Goal: Information Seeking & Learning: Learn about a topic

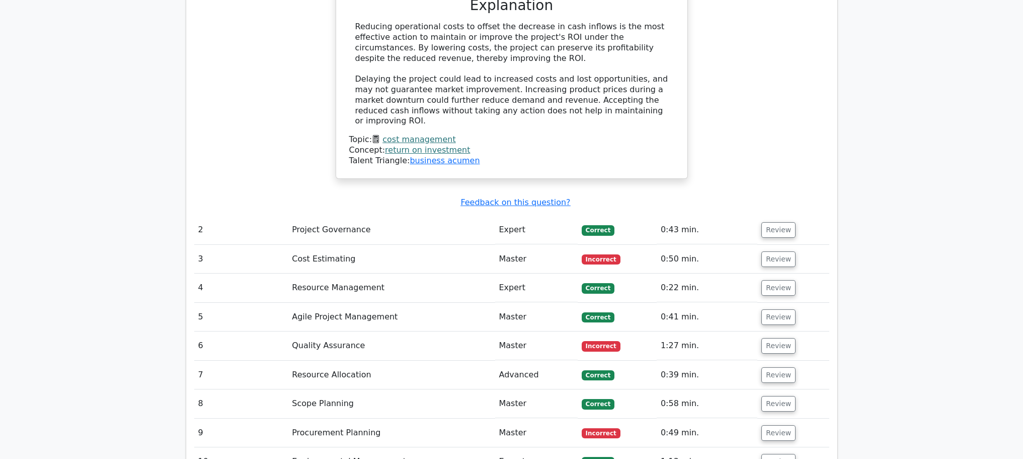
scroll to position [1231, 0]
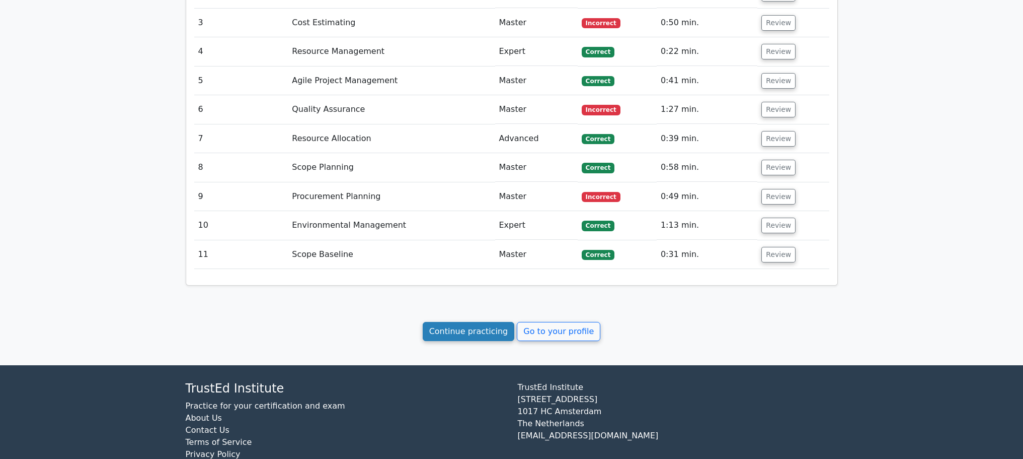
click at [501, 322] on link "Continue practicing" at bounding box center [469, 331] width 92 height 19
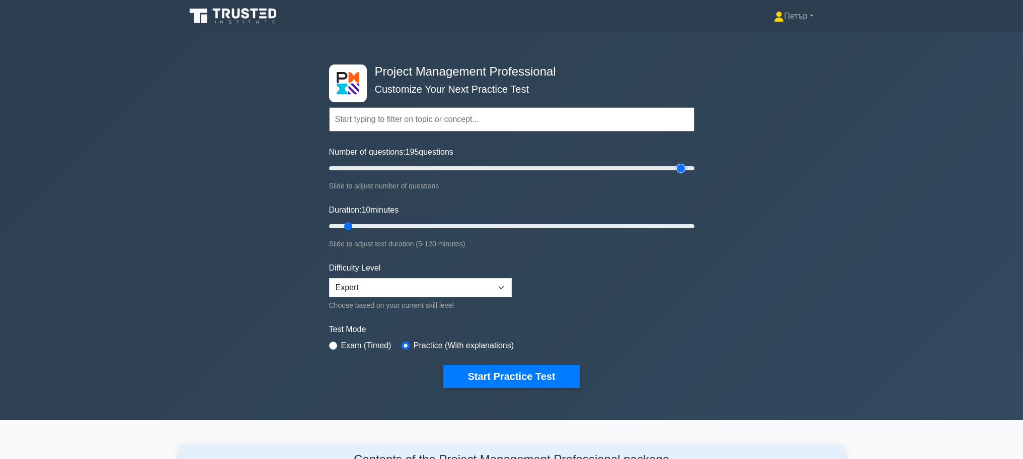
click at [686, 163] on input "Number of questions: 195 questions" at bounding box center [511, 168] width 365 height 12
type input "200"
click at [690, 169] on input "Number of questions: 200 questions" at bounding box center [511, 168] width 365 height 12
type input "120"
click at [687, 227] on input "Duration: 120 minutes" at bounding box center [511, 226] width 365 height 12
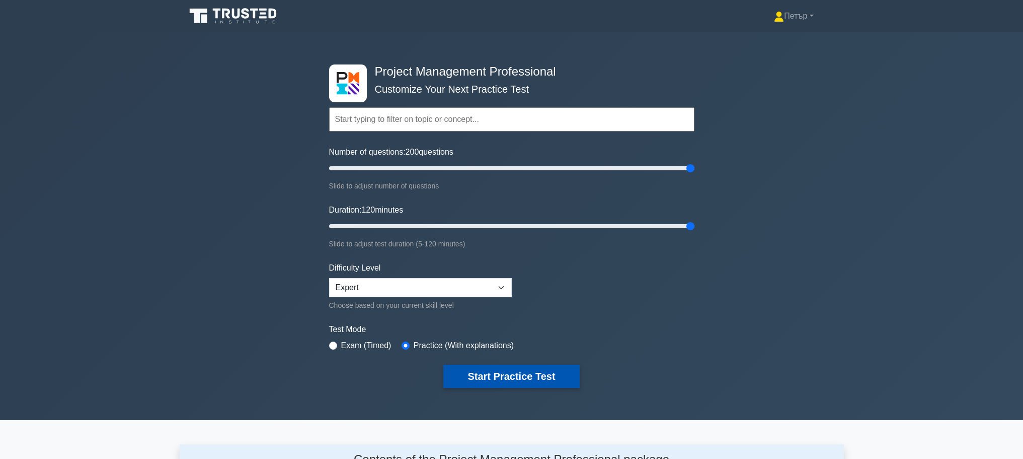
click at [552, 367] on button "Start Practice Test" at bounding box center [511, 375] width 136 height 23
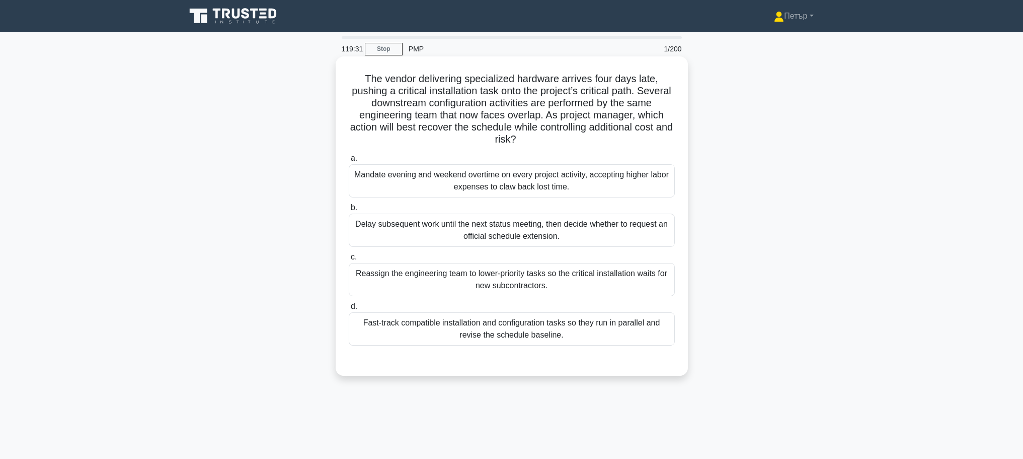
click at [640, 331] on div "Fast-track compatible installation and configuration tasks so they run in paral…" at bounding box center [512, 328] width 326 height 33
click at [349, 310] on input "d. Fast-track compatible installation and configuration tasks so they run in pa…" at bounding box center [349, 306] width 0 height 7
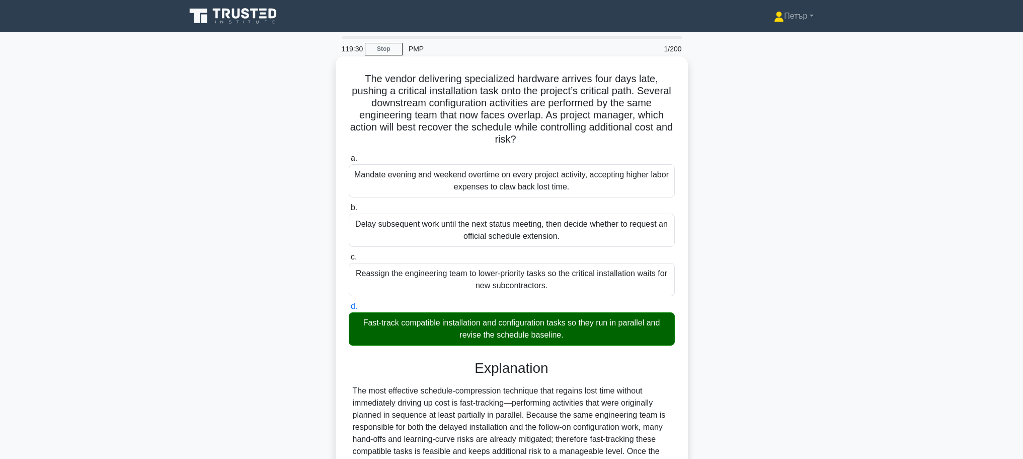
scroll to position [199, 0]
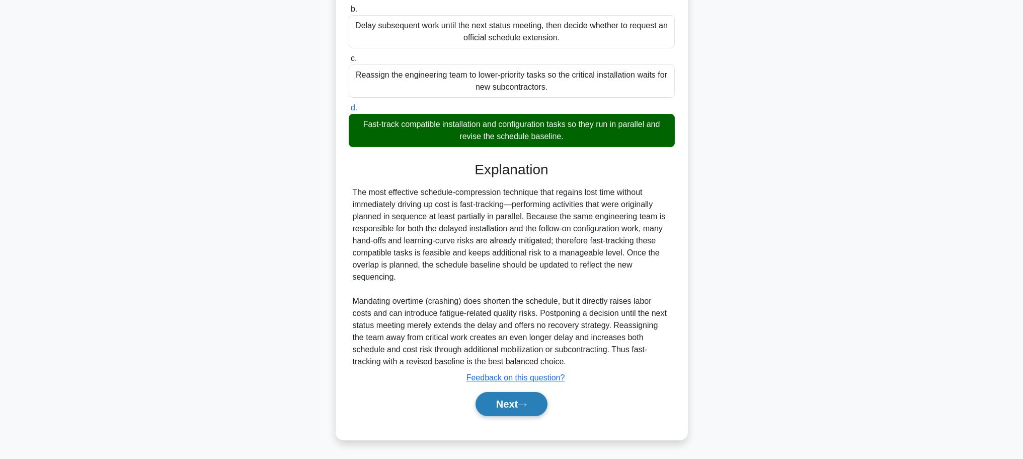
click at [520, 395] on button "Next" at bounding box center [512, 404] width 72 height 24
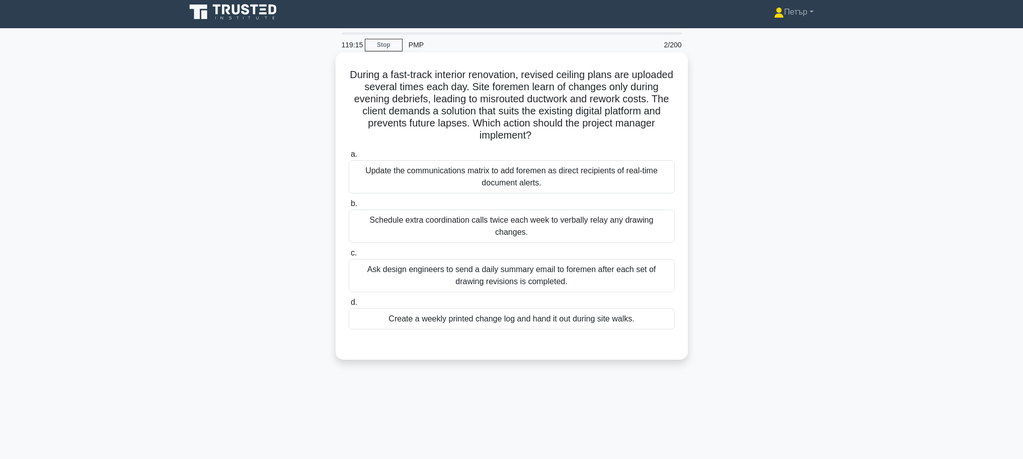
scroll to position [0, 0]
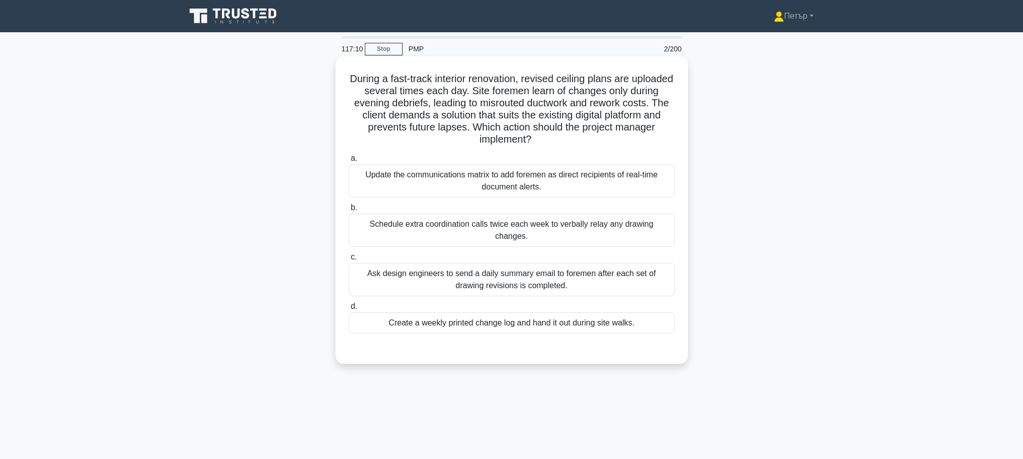
click at [626, 183] on div "Update the communications matrix to add foremen as direct recipients of real-ti…" at bounding box center [512, 180] width 326 height 33
click at [349, 162] on input "a. Update the communications matrix to add foremen as direct recipients of real…" at bounding box center [349, 158] width 0 height 7
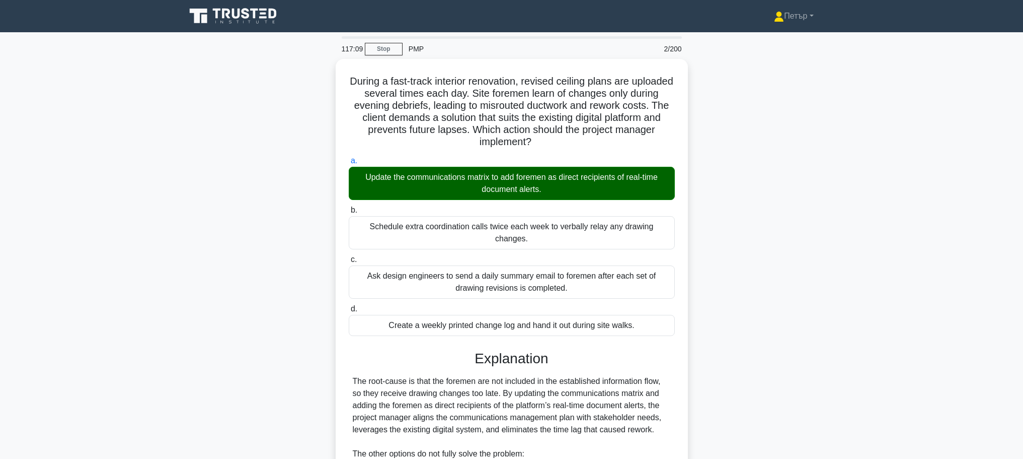
scroll to position [150, 0]
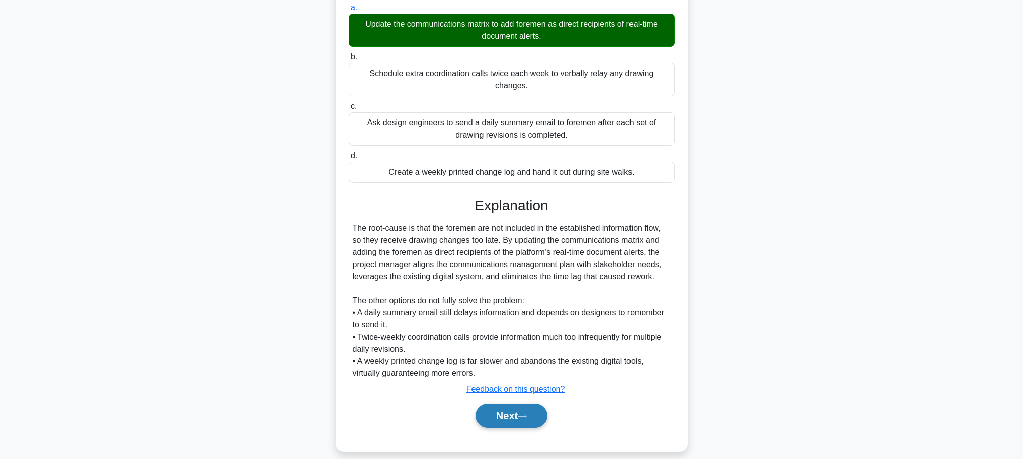
click at [521, 403] on button "Next" at bounding box center [512, 415] width 72 height 24
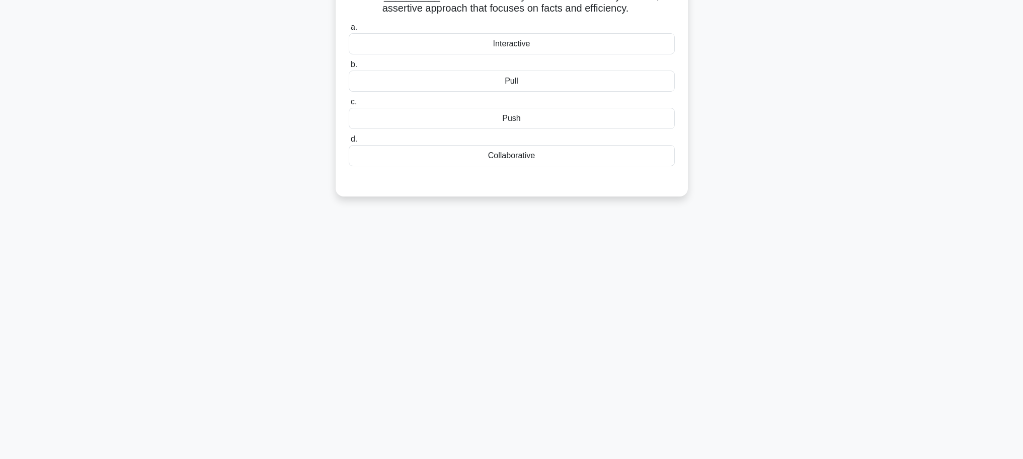
scroll to position [0, 0]
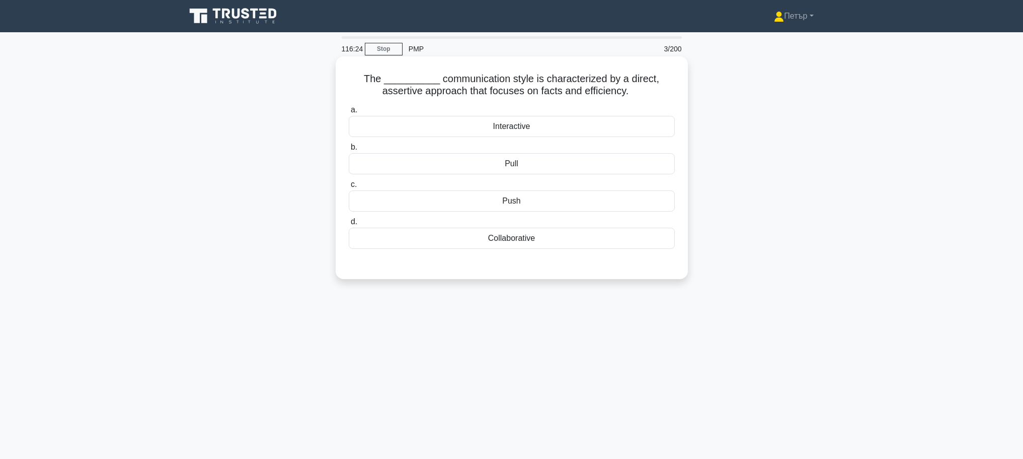
click at [605, 242] on div "Collaborative" at bounding box center [512, 238] width 326 height 21
click at [349, 225] on input "d. Collaborative" at bounding box center [349, 221] width 0 height 7
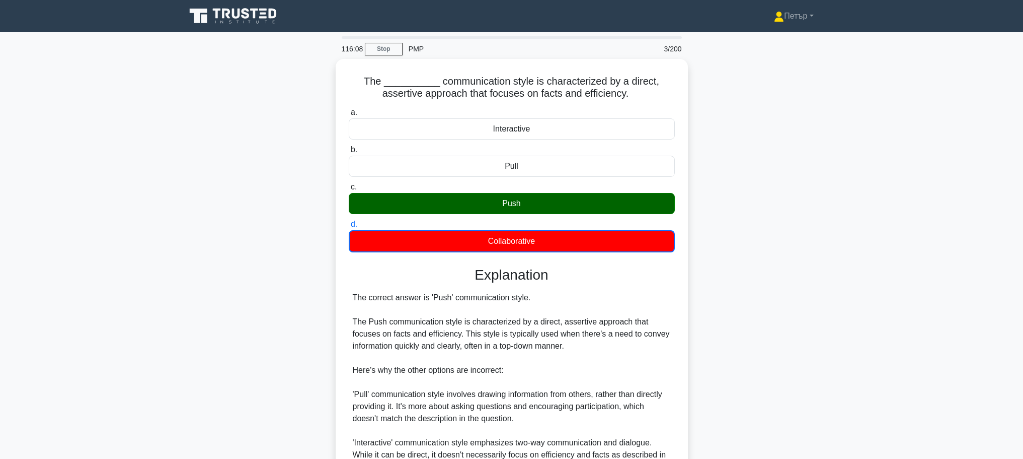
scroll to position [151, 0]
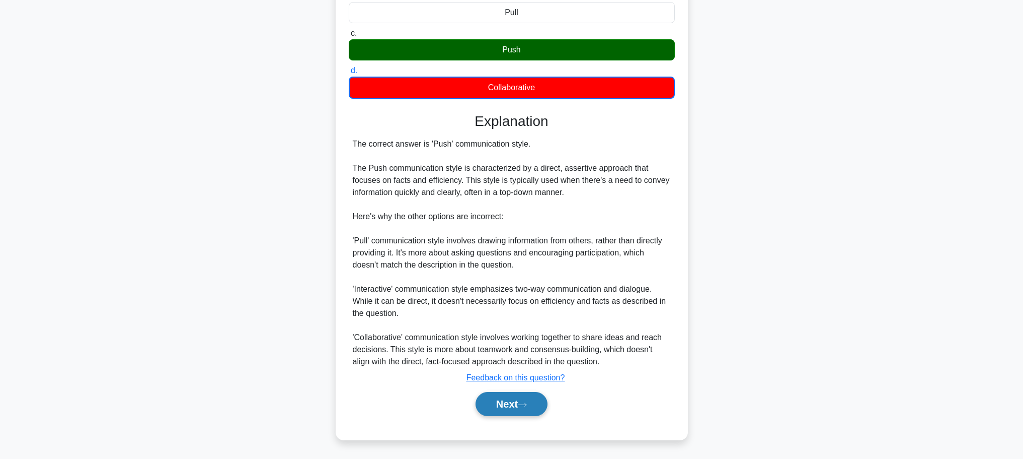
click at [526, 405] on icon at bounding box center [522, 404] width 8 height 3
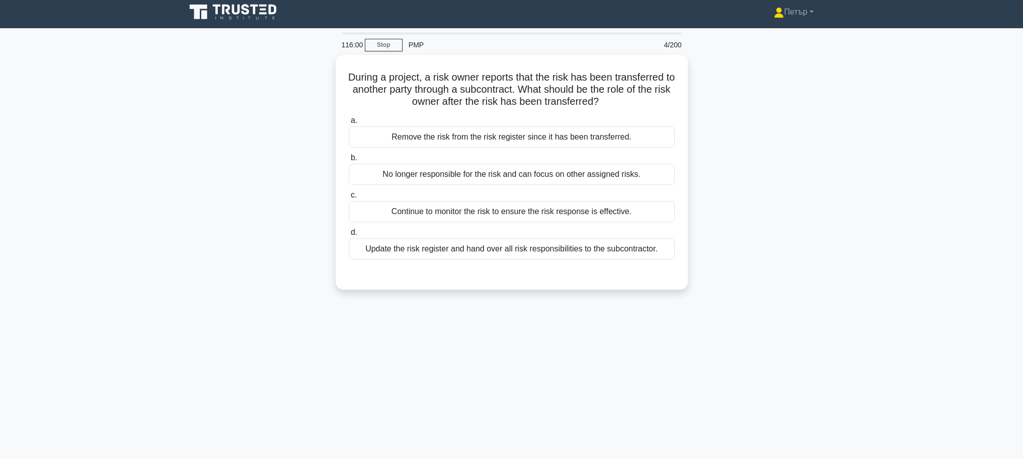
scroll to position [0, 0]
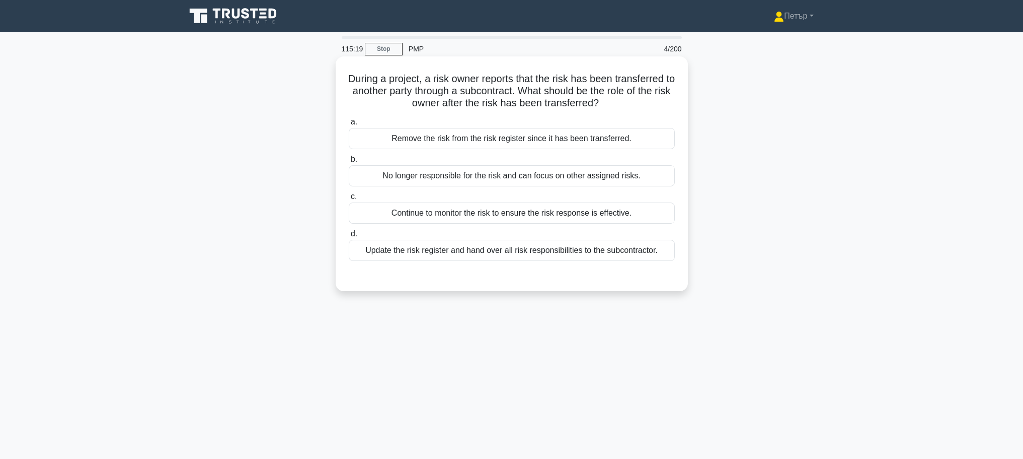
click at [645, 213] on div "Continue to monitor the risk to ensure the risk response is effective." at bounding box center [512, 212] width 326 height 21
click at [349, 200] on input "c. Continue to monitor the risk to ensure the risk response is effective." at bounding box center [349, 196] width 0 height 7
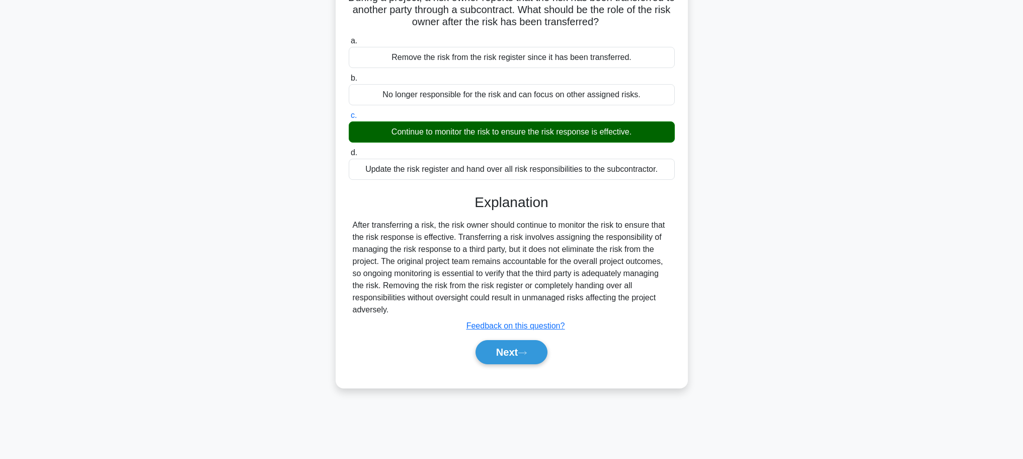
scroll to position [85, 0]
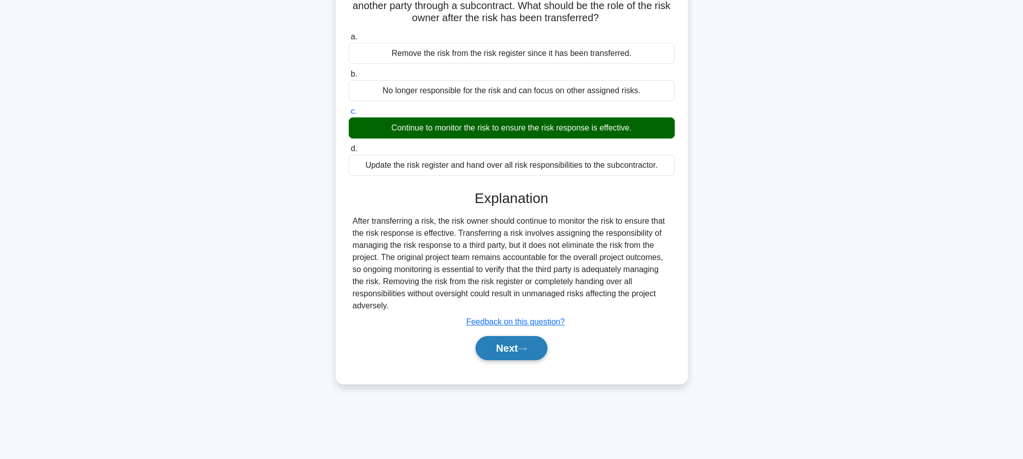
click at [540, 352] on button "Next" at bounding box center [512, 348] width 72 height 24
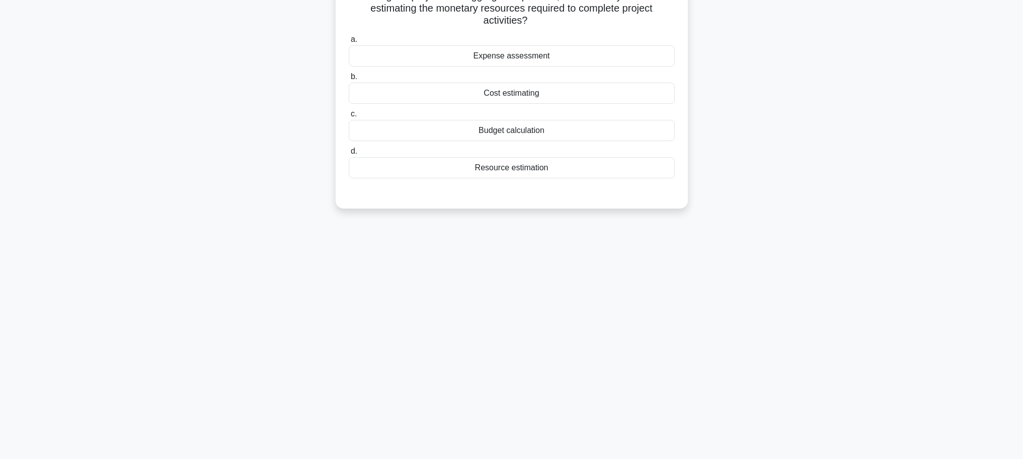
scroll to position [0, 0]
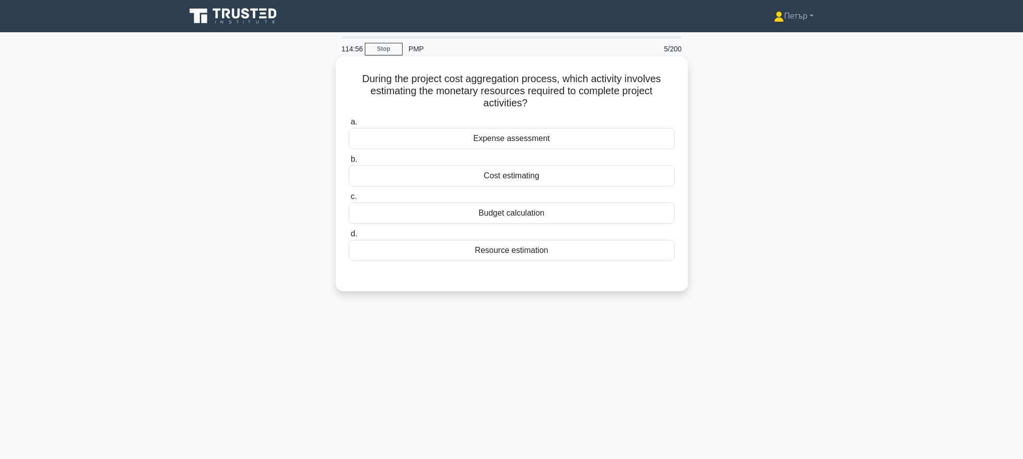
click at [597, 174] on div "Cost estimating" at bounding box center [512, 175] width 326 height 21
click at [349, 163] on input "b. Cost estimating" at bounding box center [349, 159] width 0 height 7
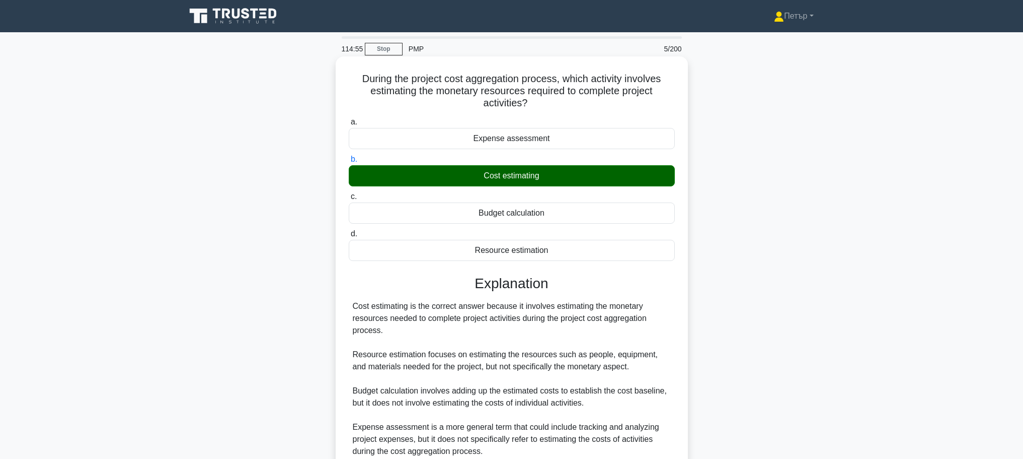
scroll to position [90, 0]
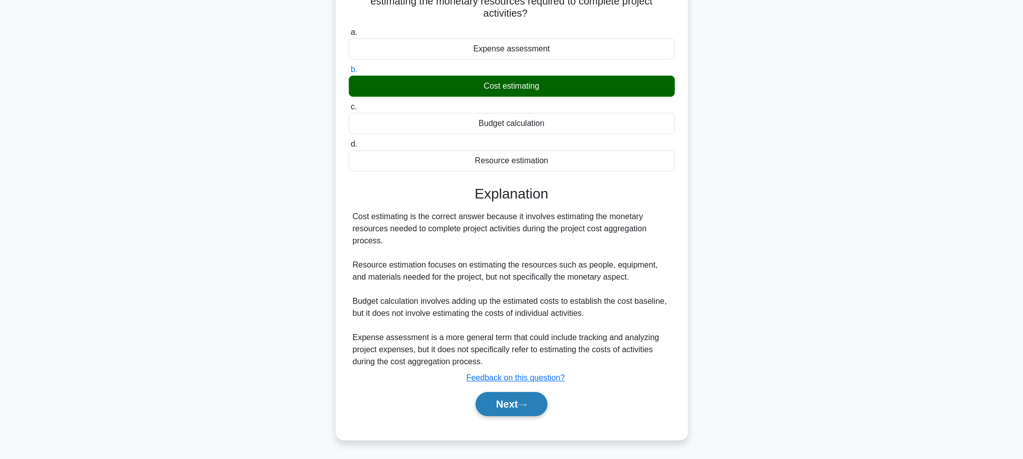
click at [527, 398] on button "Next" at bounding box center [512, 404] width 72 height 24
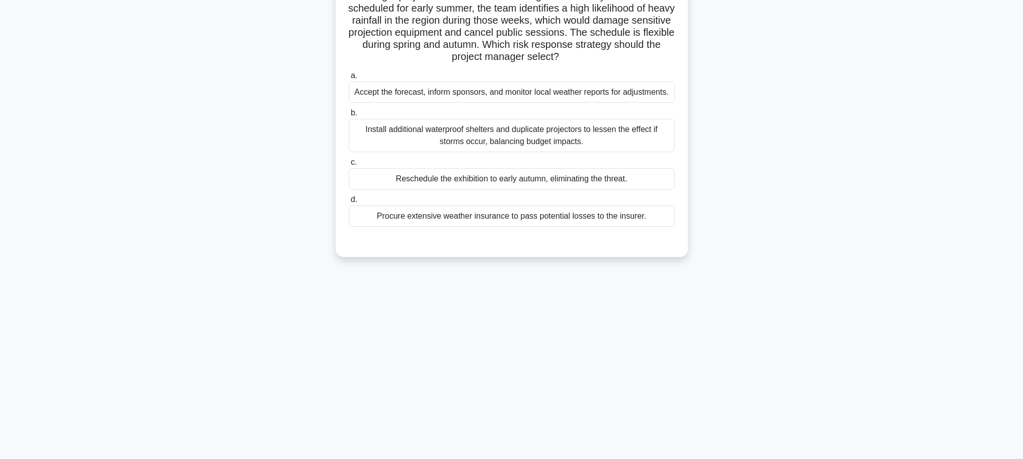
scroll to position [0, 0]
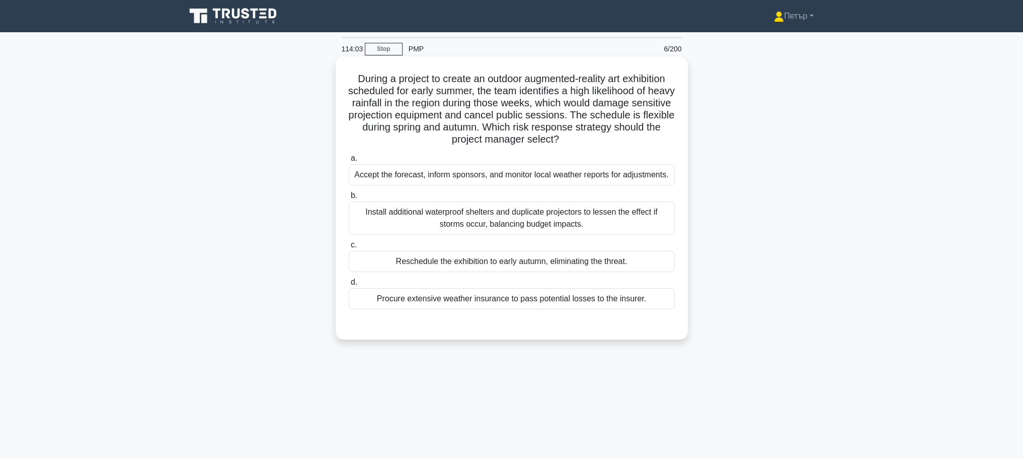
click at [662, 263] on div "Reschedule the exhibition to early autumn, eliminating the threat." at bounding box center [512, 261] width 326 height 21
click at [349, 248] on input "c. Reschedule the exhibition to early autumn, eliminating the threat." at bounding box center [349, 245] width 0 height 7
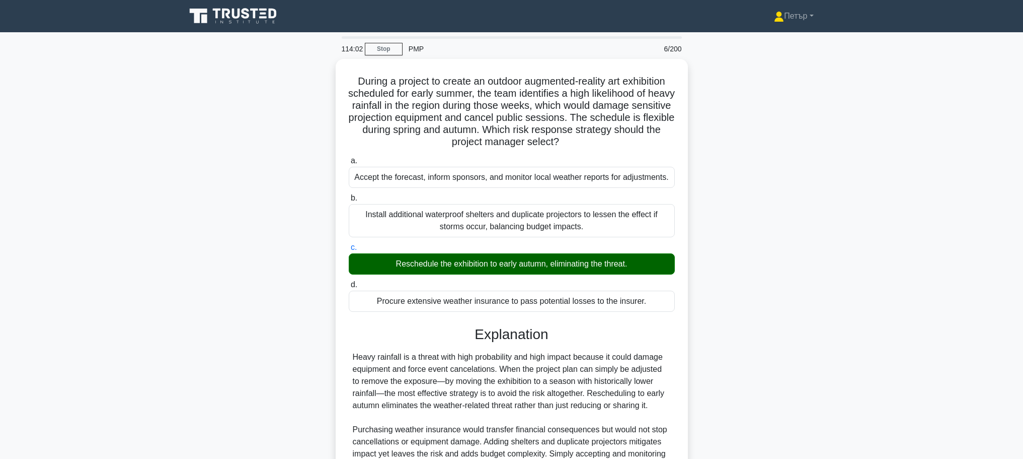
scroll to position [114, 0]
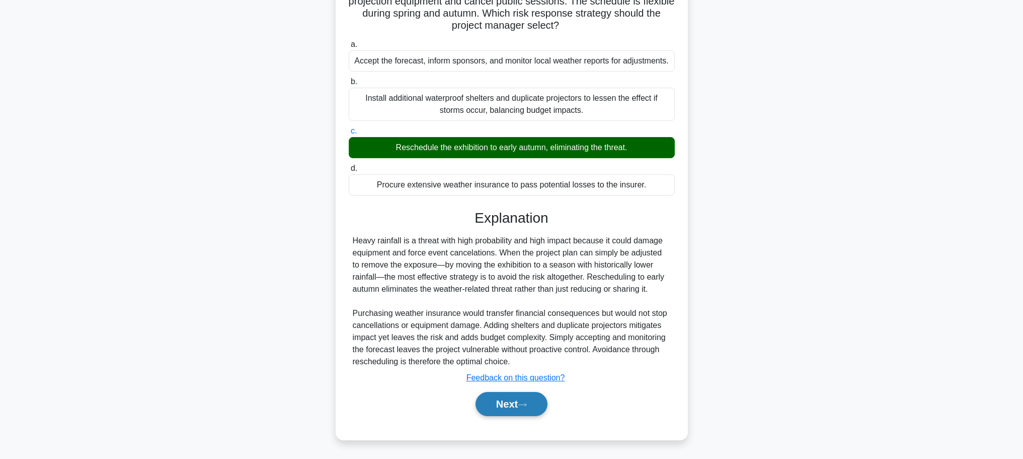
click at [500, 408] on button "Next" at bounding box center [512, 404] width 72 height 24
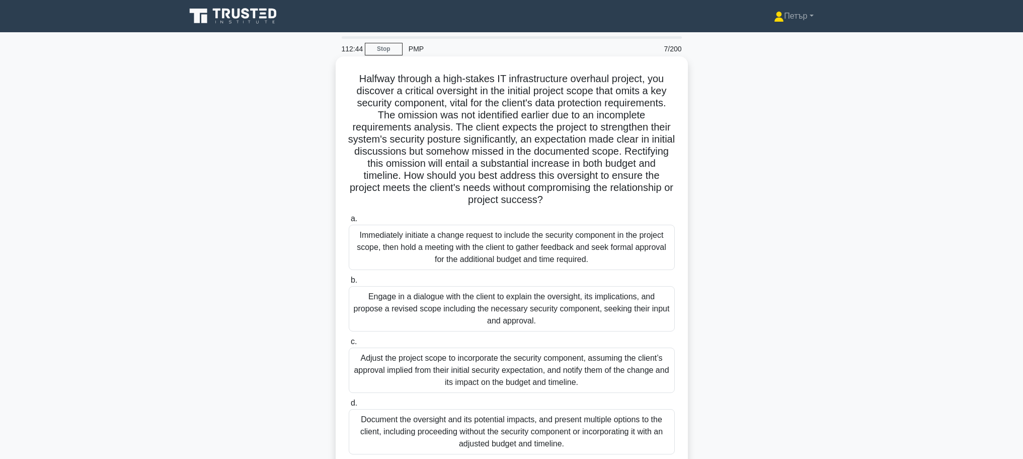
scroll to position [85, 0]
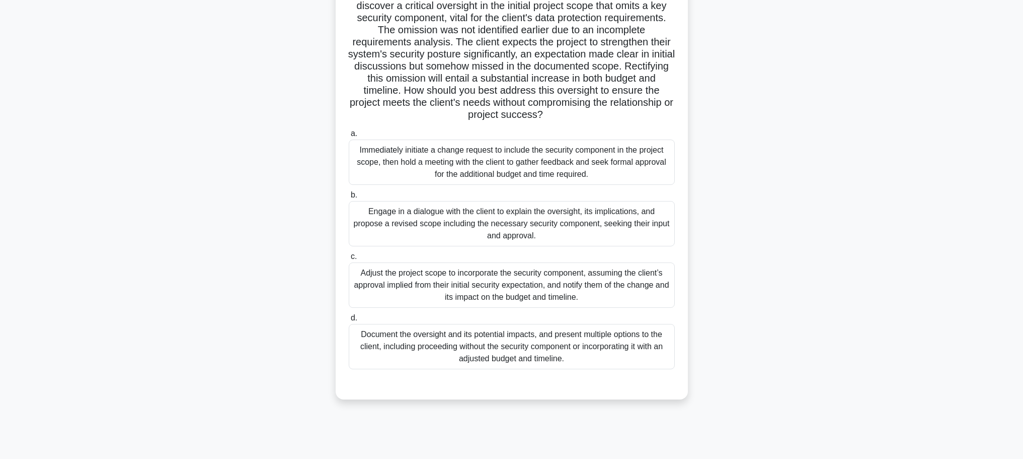
click at [628, 172] on div "Immediately initiate a change request to include the security component in the …" at bounding box center [512, 161] width 326 height 45
click at [349, 137] on input "a. Immediately initiate a change request to include the security component in t…" at bounding box center [349, 133] width 0 height 7
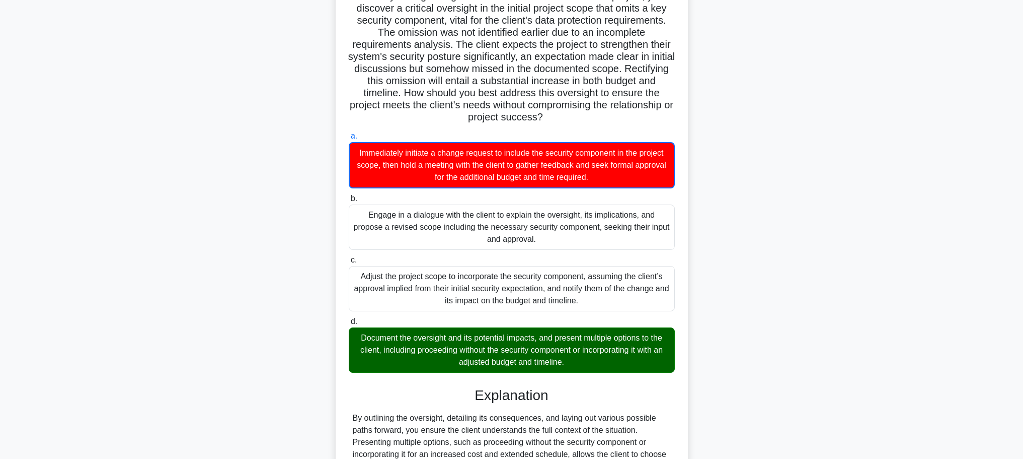
scroll to position [212, 0]
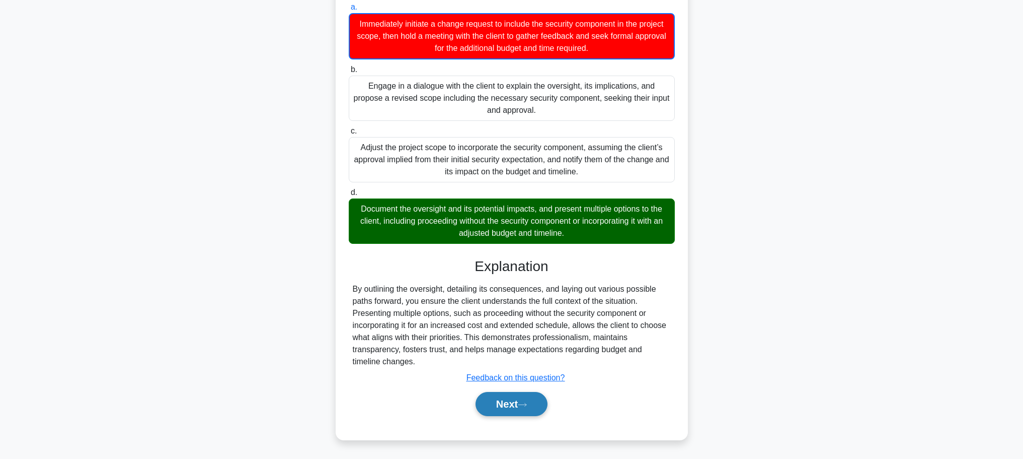
click at [507, 402] on button "Next" at bounding box center [512, 404] width 72 height 24
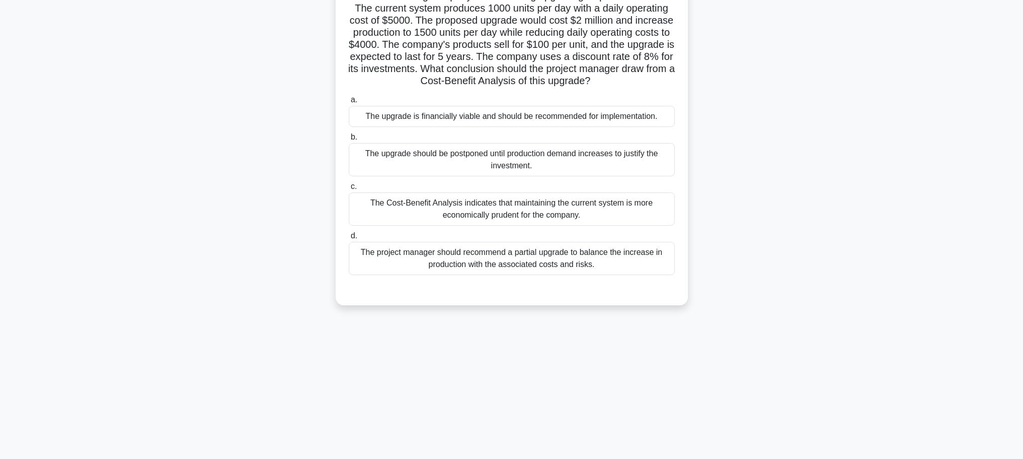
scroll to position [0, 0]
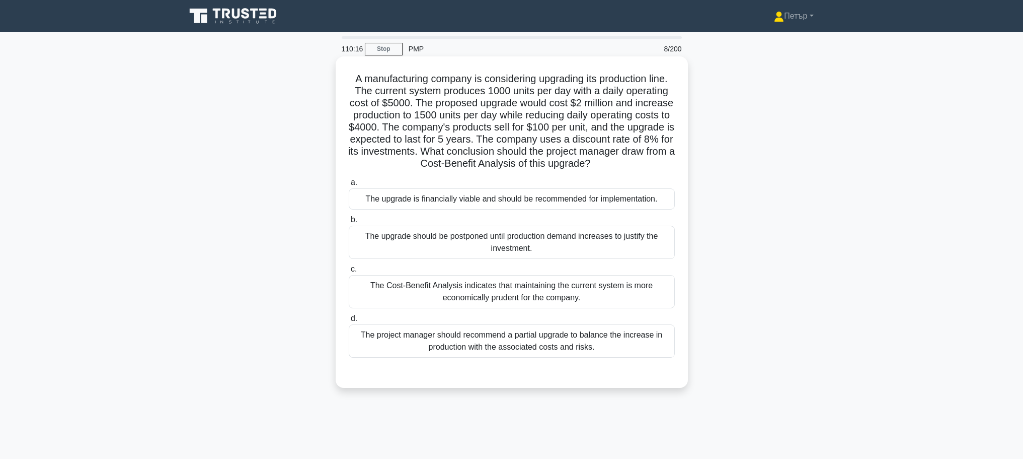
click at [624, 295] on div "The Cost-Benefit Analysis indicates that maintaining the current system is more…" at bounding box center [512, 291] width 326 height 33
click at [349, 272] on input "c. The Cost-Benefit Analysis indicates that maintaining the current system is m…" at bounding box center [349, 269] width 0 height 7
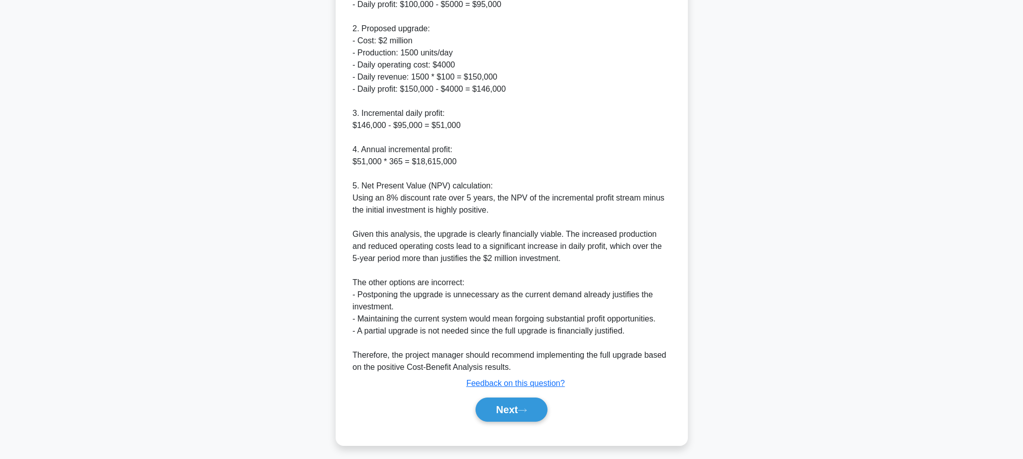
scroll to position [490, 0]
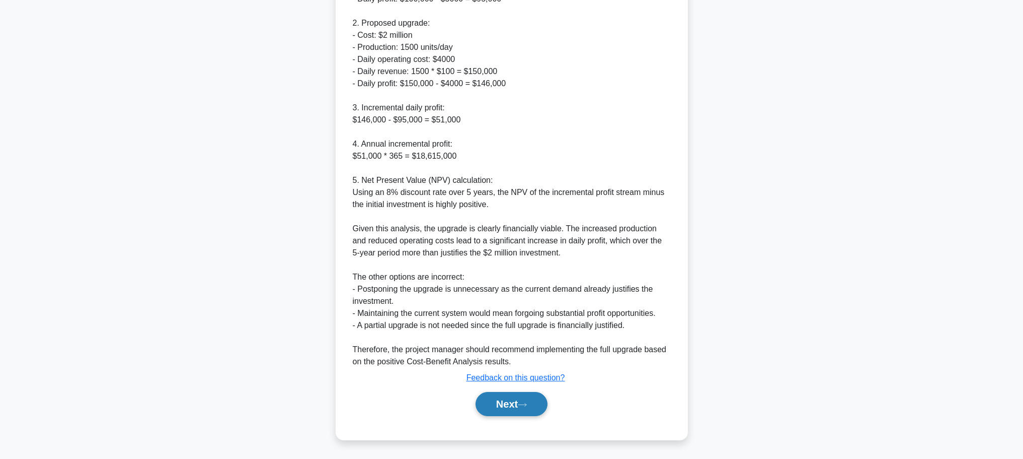
click at [518, 399] on button "Next" at bounding box center [512, 404] width 72 height 24
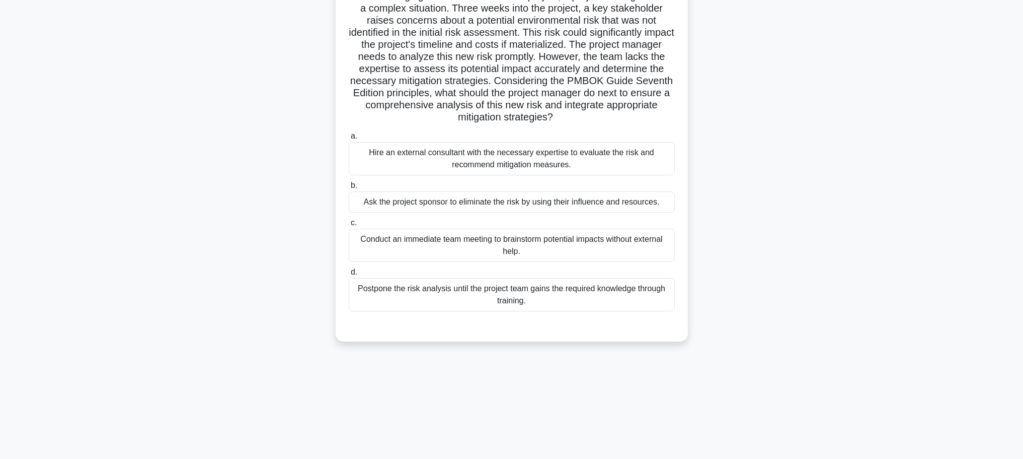
scroll to position [0, 0]
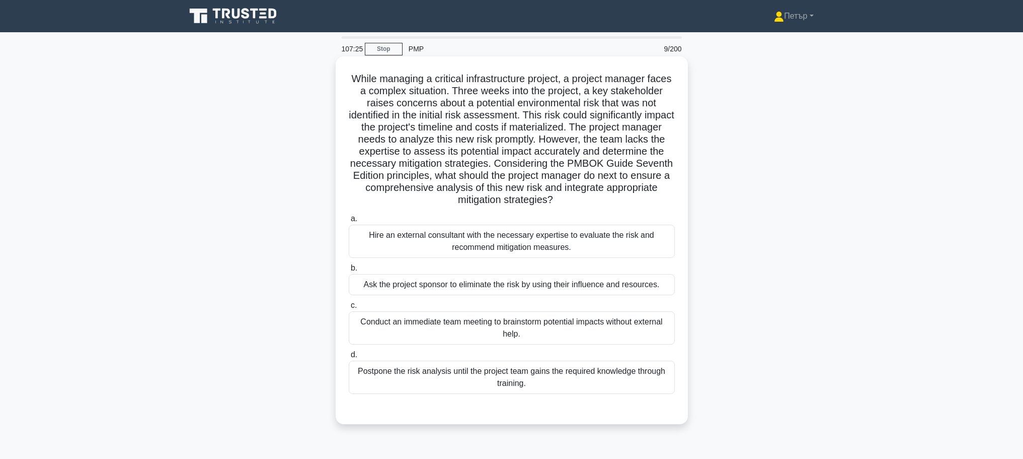
click at [611, 234] on div "Hire an external consultant with the necessary expertise to evaluate the risk a…" at bounding box center [512, 240] width 326 height 33
click at [349, 222] on input "a. Hire an external consultant with the necessary expertise to evaluate the ris…" at bounding box center [349, 218] width 0 height 7
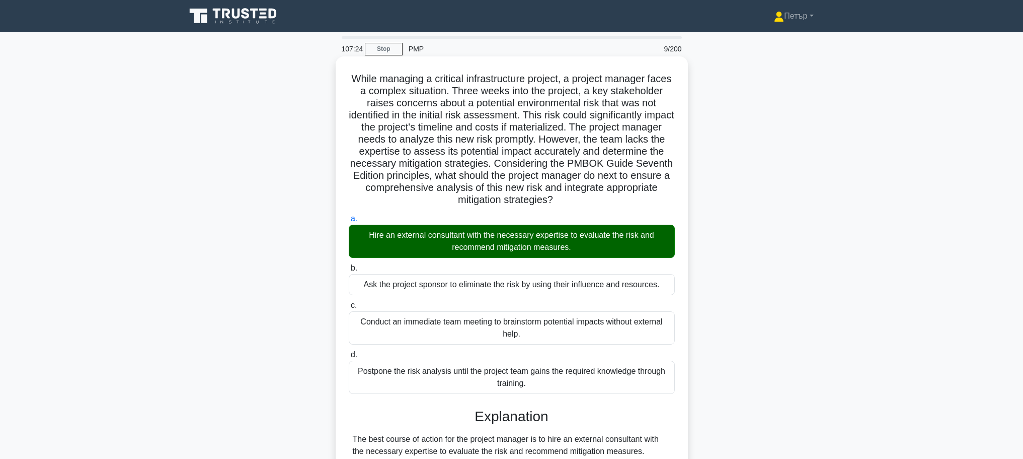
scroll to position [356, 0]
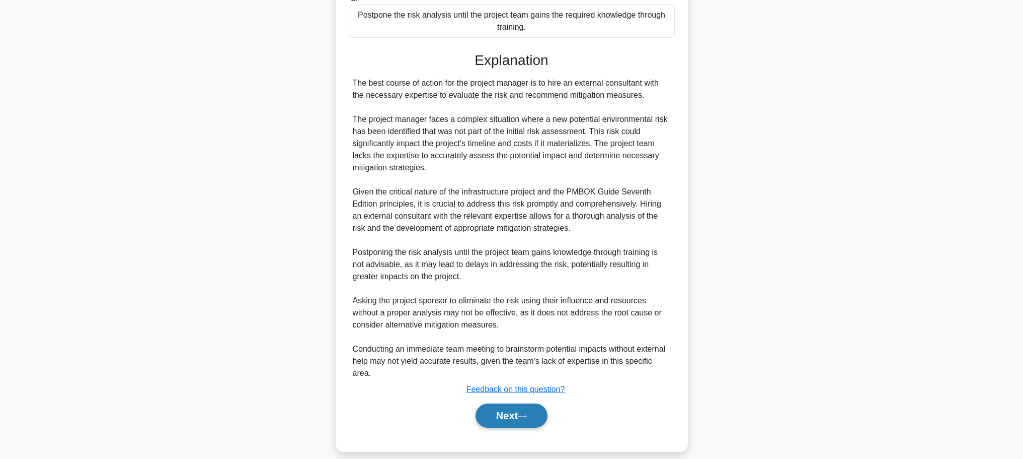
click at [510, 403] on button "Next" at bounding box center [512, 415] width 72 height 24
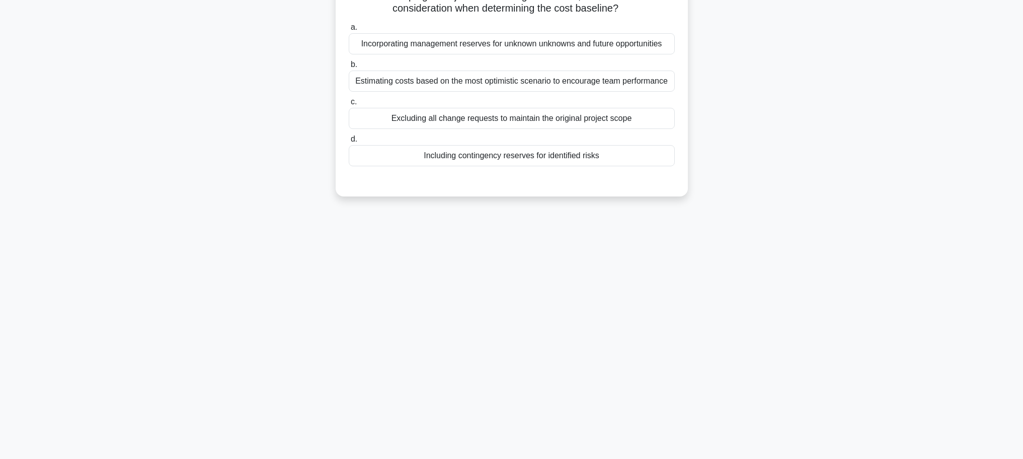
scroll to position [0, 0]
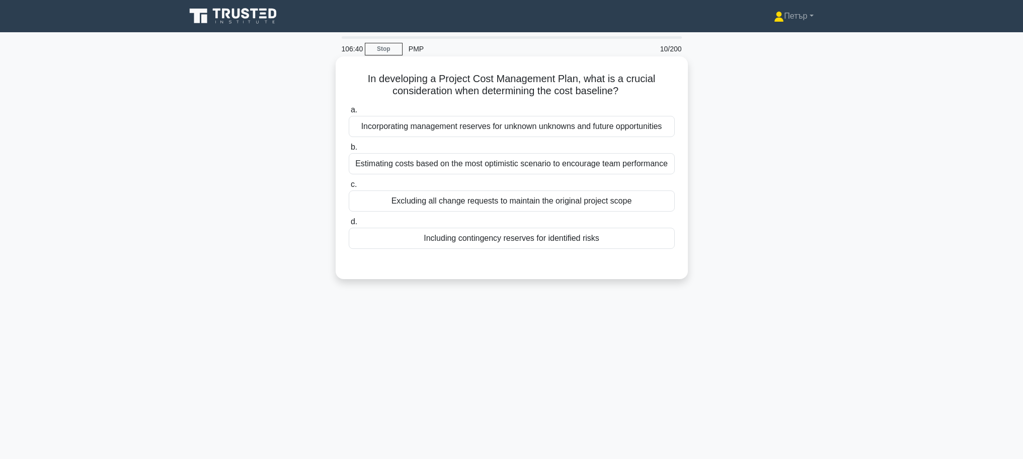
click at [653, 235] on div "Including contingency reserves for identified risks" at bounding box center [512, 238] width 326 height 21
click at [349, 225] on input "d. Including contingency reserves for identified risks" at bounding box center [349, 221] width 0 height 7
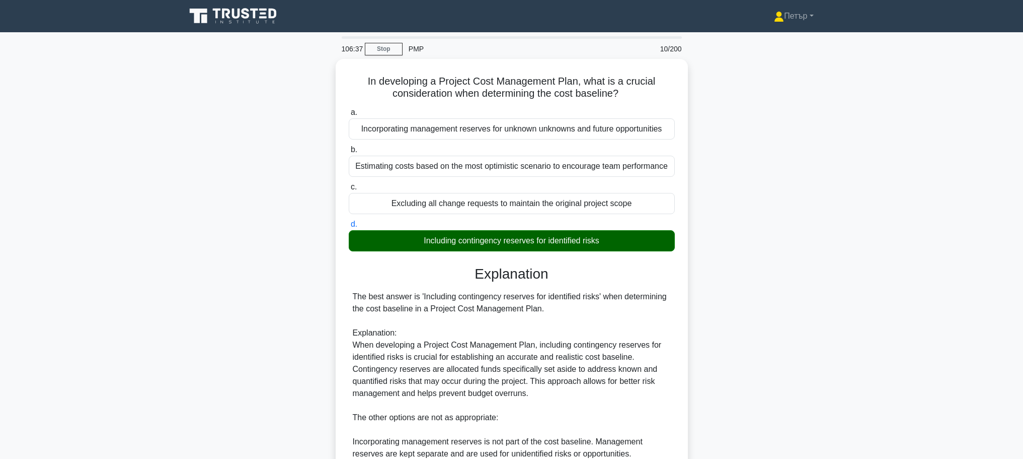
scroll to position [187, 0]
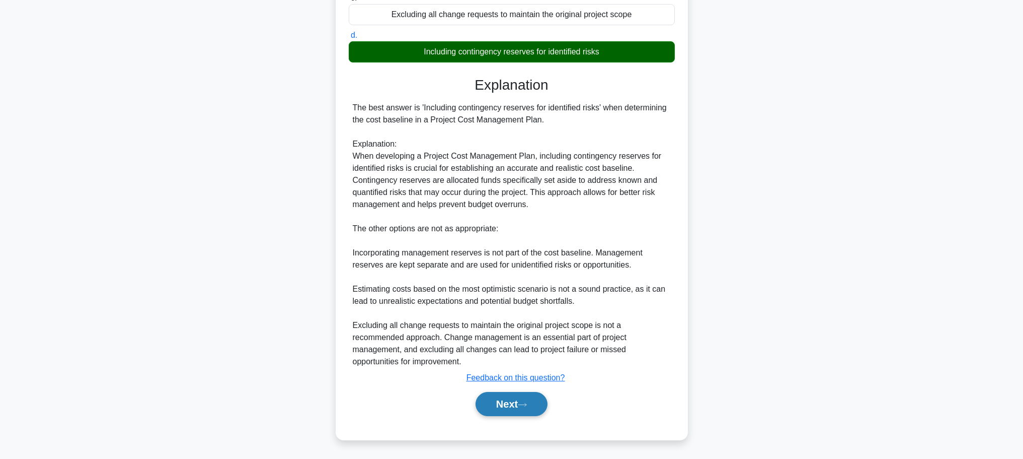
click at [517, 399] on button "Next" at bounding box center [512, 404] width 72 height 24
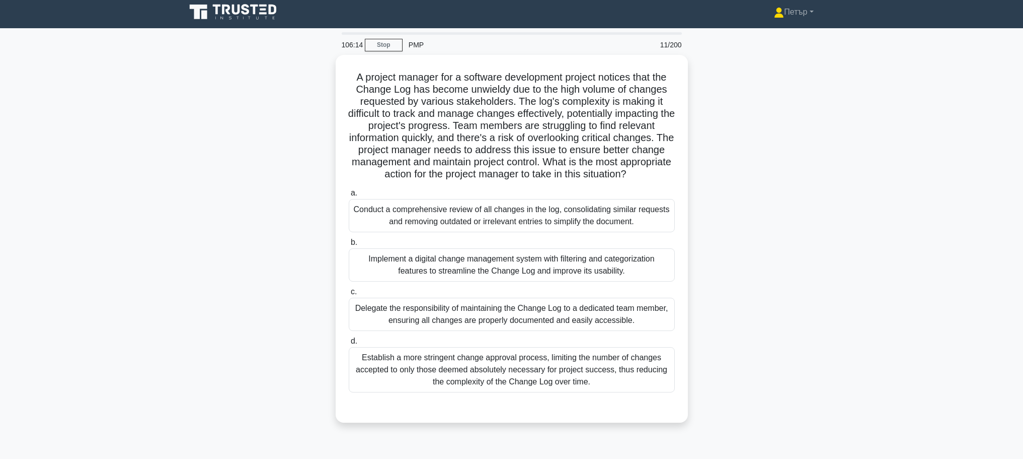
scroll to position [0, 0]
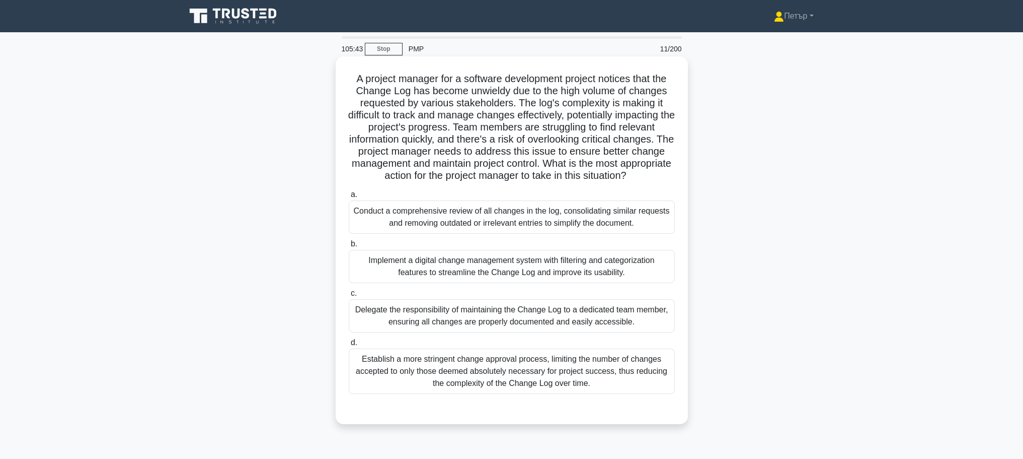
click at [615, 215] on div "Conduct a comprehensive review of all changes in the log, consolidating similar…" at bounding box center [512, 216] width 326 height 33
click at [349, 198] on input "a. Conduct a comprehensive review of all changes in the log, consolidating simi…" at bounding box center [349, 194] width 0 height 7
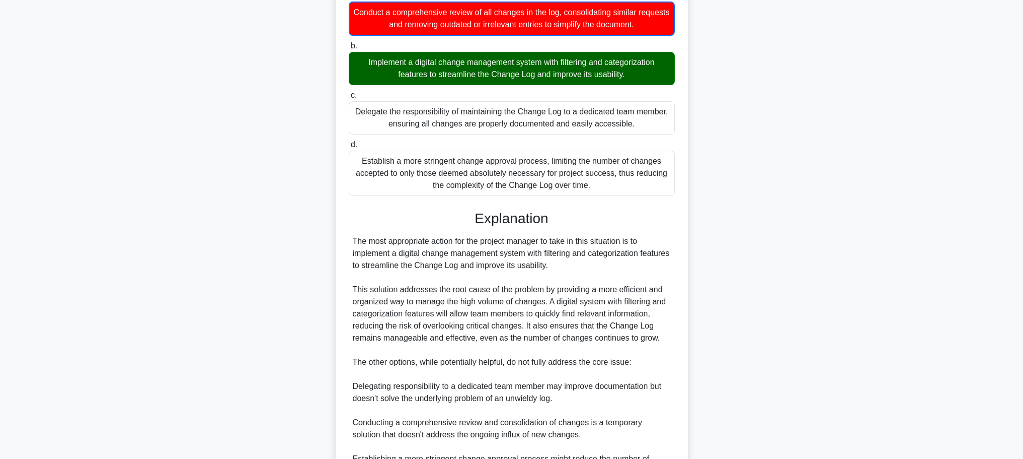
scroll to position [369, 0]
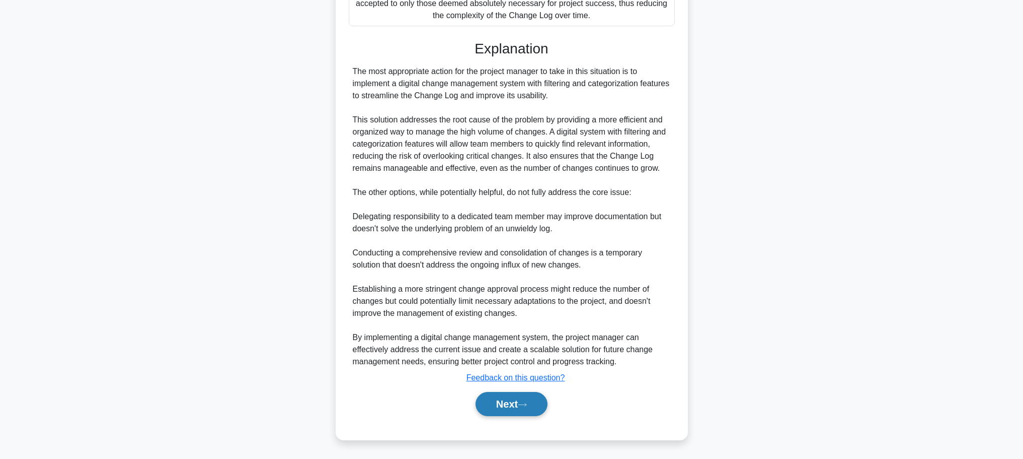
click at [540, 398] on button "Next" at bounding box center [512, 404] width 72 height 24
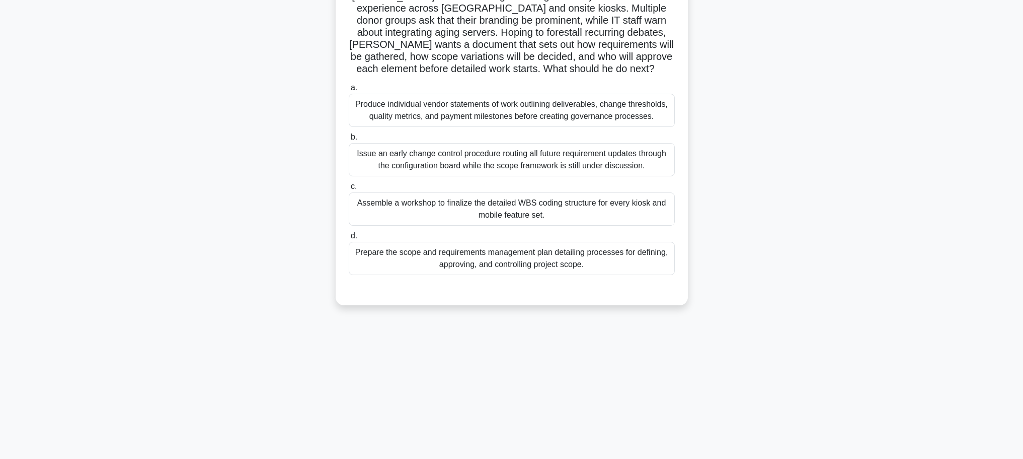
scroll to position [0, 0]
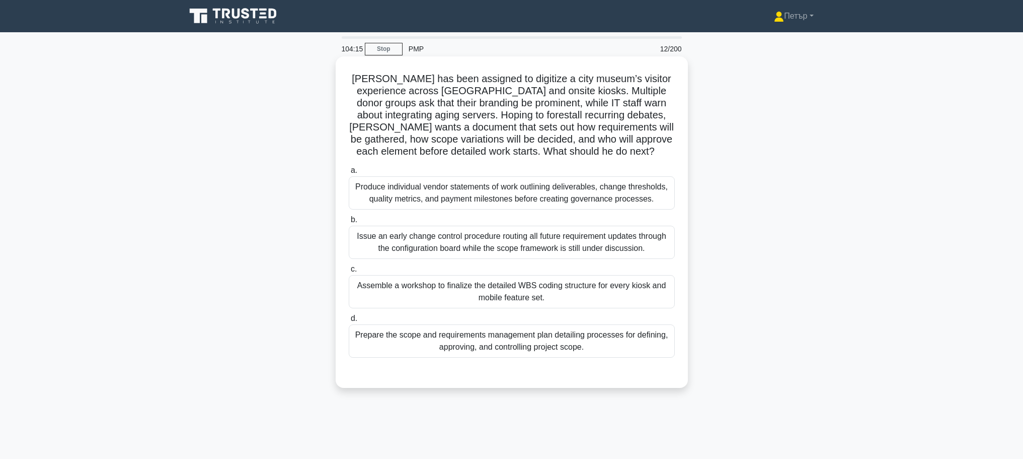
click at [663, 235] on div "Issue an early change control procedure routing all future requirement updates …" at bounding box center [512, 241] width 326 height 33
click at [349, 223] on input "b. Issue an early change control procedure routing all future requirement updat…" at bounding box center [349, 219] width 0 height 7
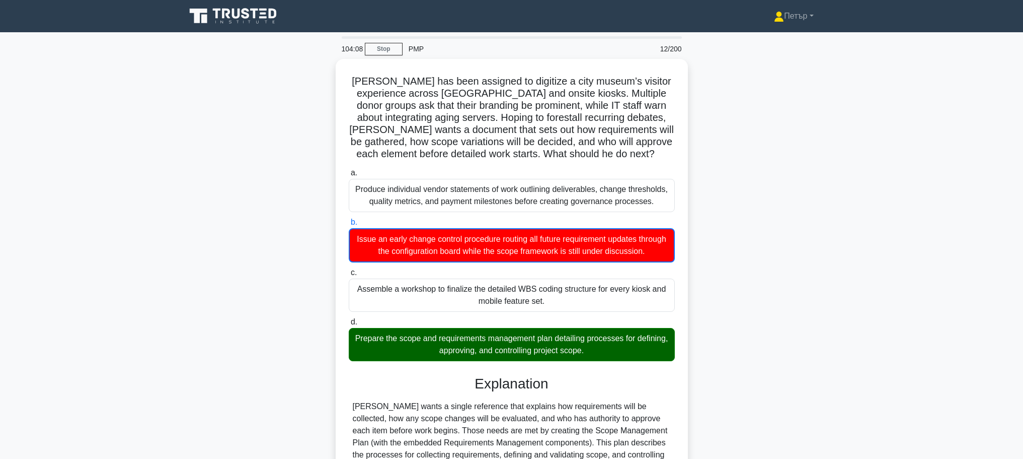
scroll to position [176, 0]
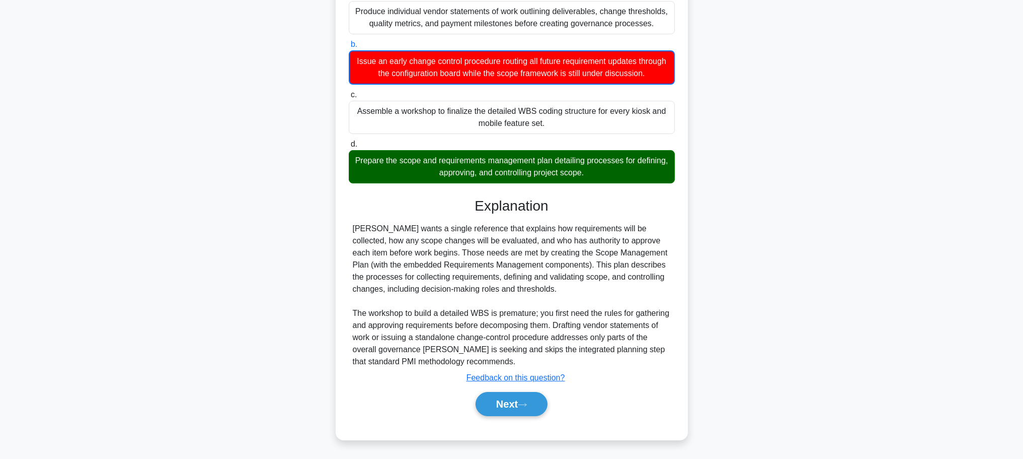
click at [517, 419] on div "Next" at bounding box center [512, 404] width 326 height 32
click at [518, 404] on button "Next" at bounding box center [512, 404] width 72 height 24
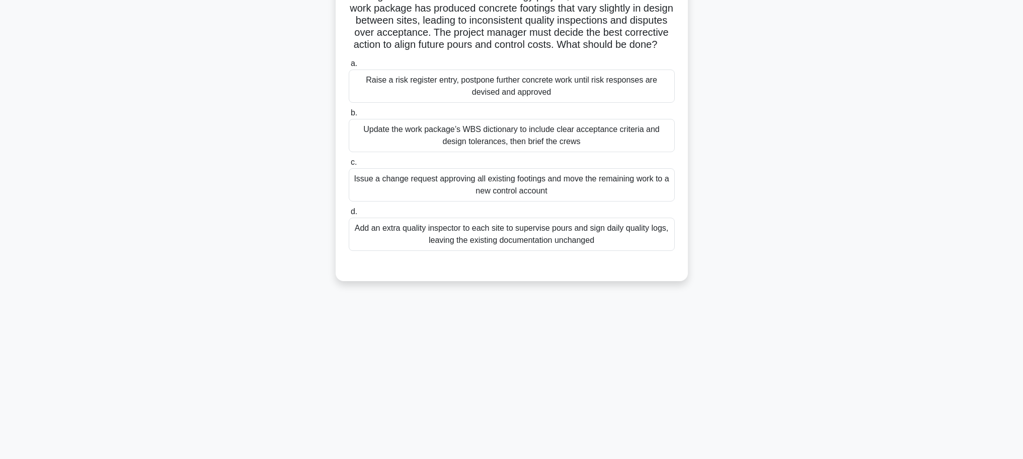
scroll to position [0, 0]
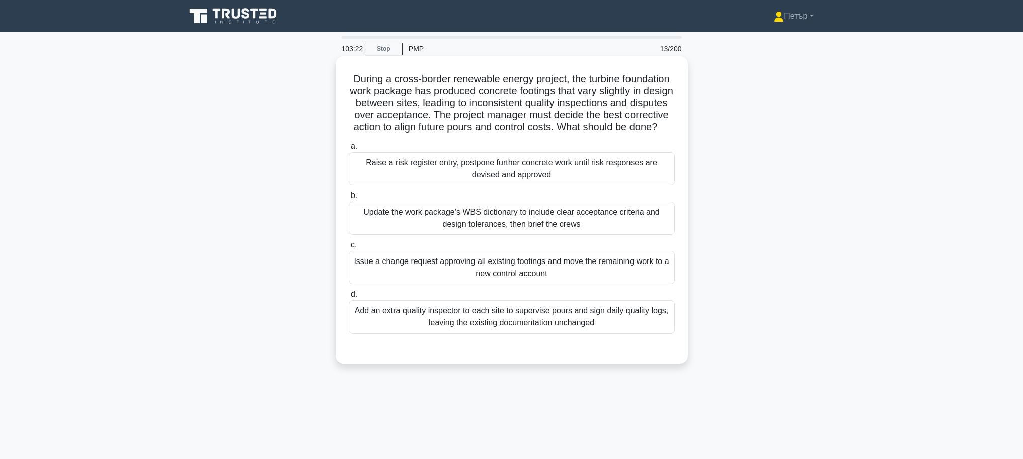
click at [617, 185] on div "Raise a risk register entry, postpone further concrete work until risk response…" at bounding box center [512, 168] width 326 height 33
click at [349, 149] on input "a. Raise a risk register entry, postpone further concrete work until risk respo…" at bounding box center [349, 146] width 0 height 7
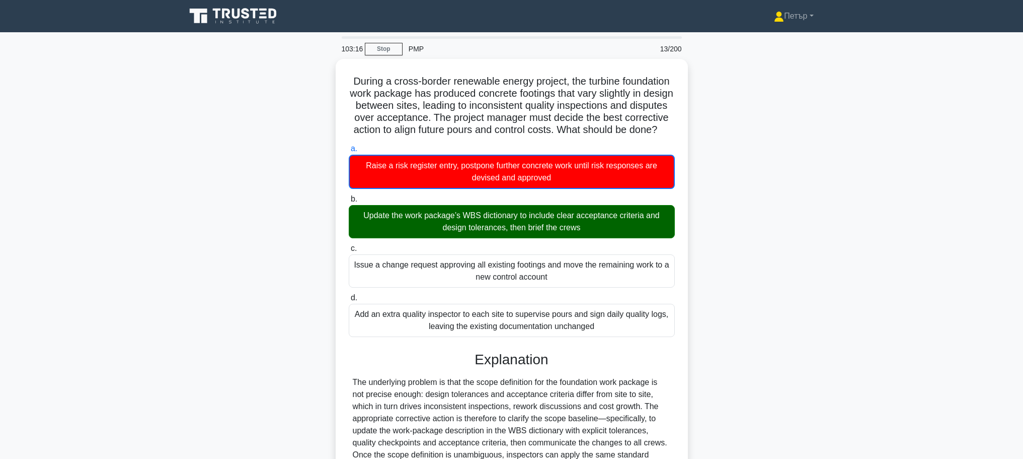
scroll to position [201, 0]
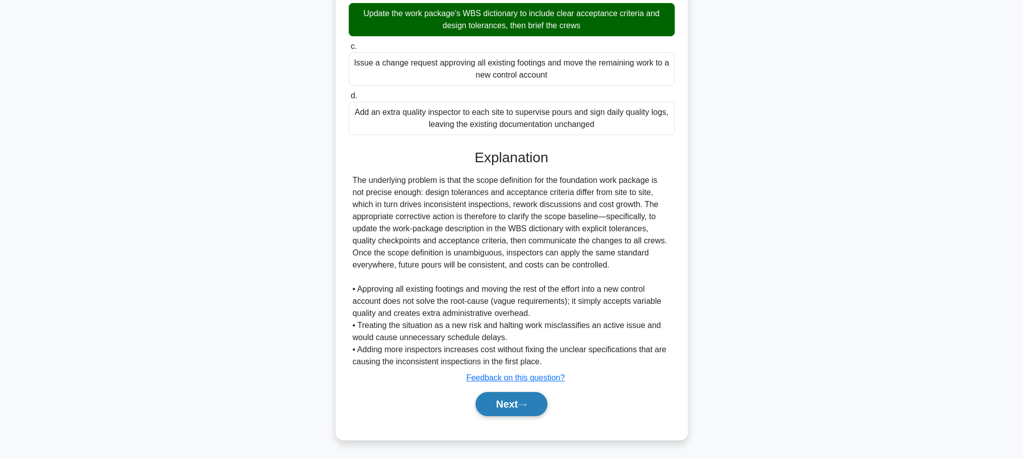
click at [514, 405] on button "Next" at bounding box center [512, 404] width 72 height 24
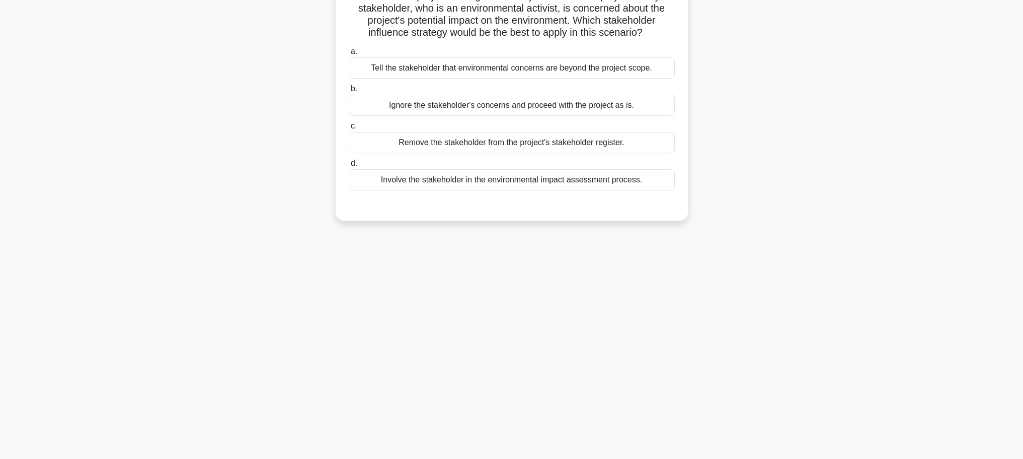
scroll to position [0, 0]
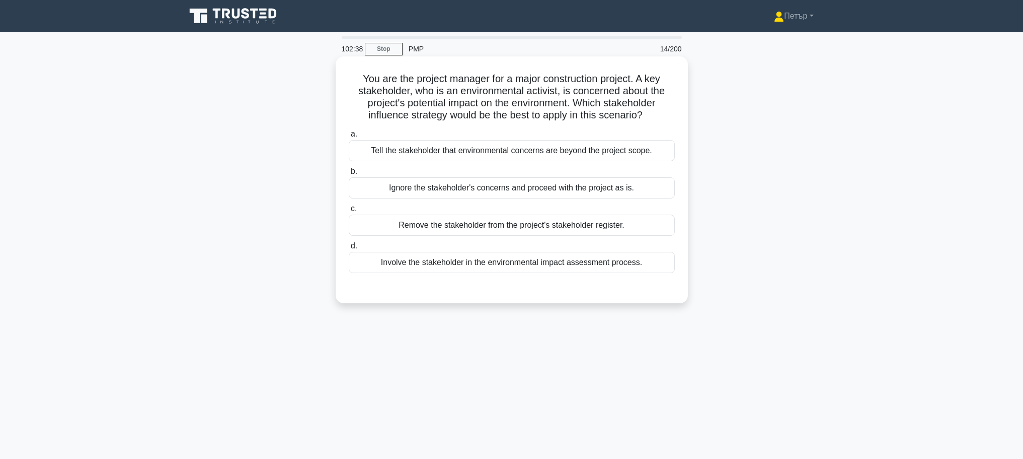
click at [636, 258] on div "Involve the stakeholder in the environmental impact assessment process." at bounding box center [512, 262] width 326 height 21
click at [349, 249] on input "d. Involve the stakeholder in the environmental impact assessment process." at bounding box center [349, 246] width 0 height 7
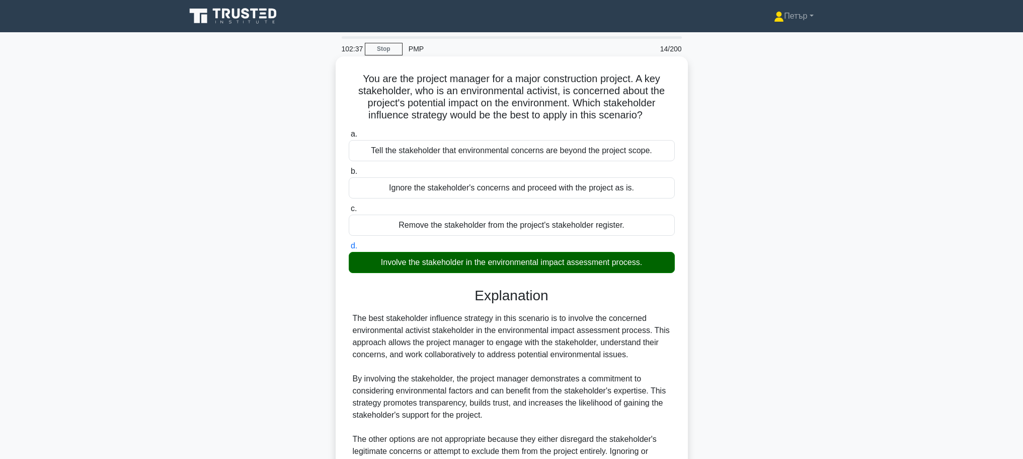
scroll to position [126, 0]
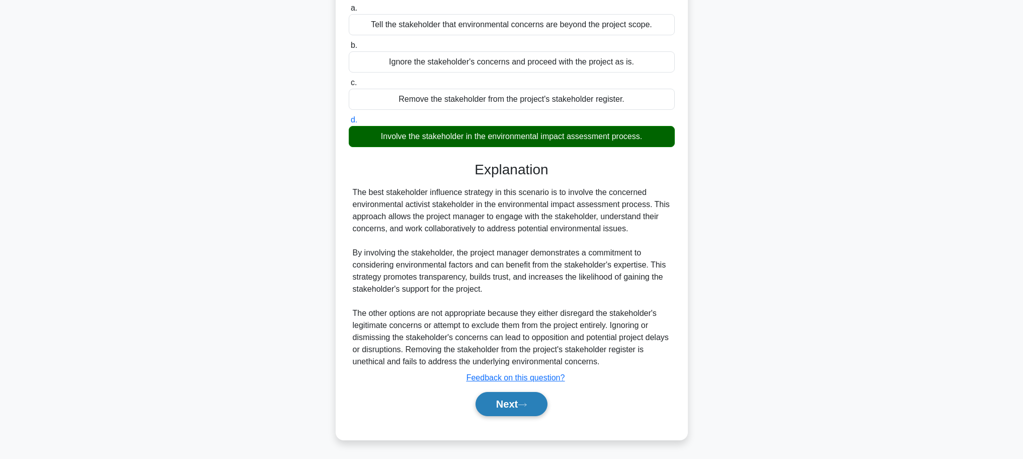
click at [506, 403] on button "Next" at bounding box center [512, 404] width 72 height 24
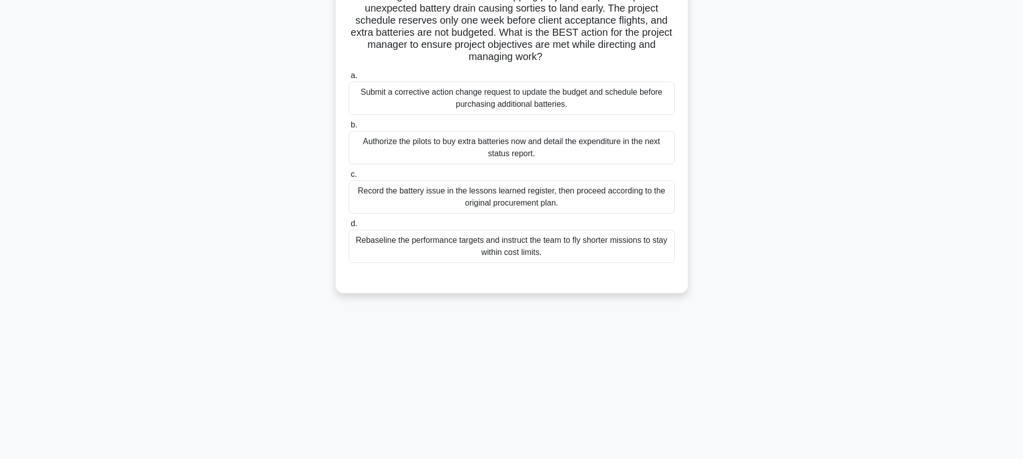
scroll to position [0, 0]
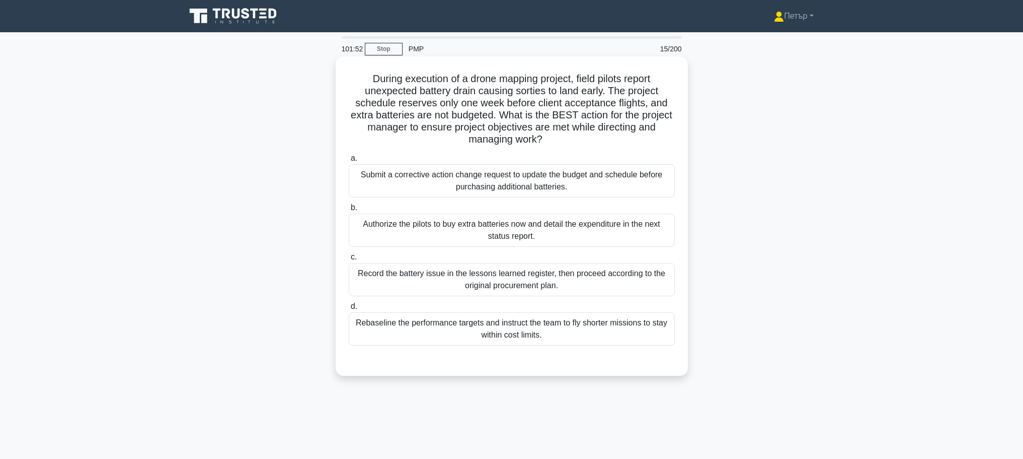
click at [591, 186] on div "Submit a corrective action change request to update the budget and schedule bef…" at bounding box center [512, 180] width 326 height 33
click at [349, 162] on input "a. Submit a corrective action change request to update the budget and schedule …" at bounding box center [349, 158] width 0 height 7
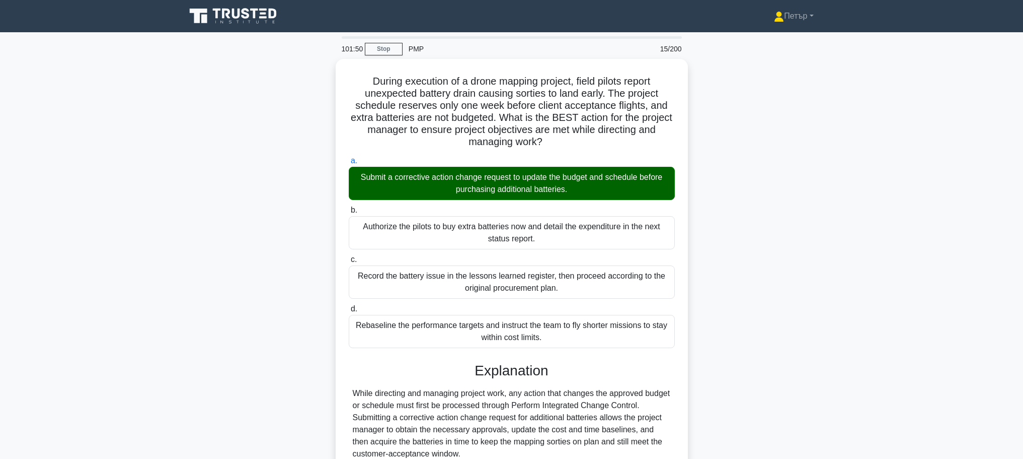
scroll to position [150, 0]
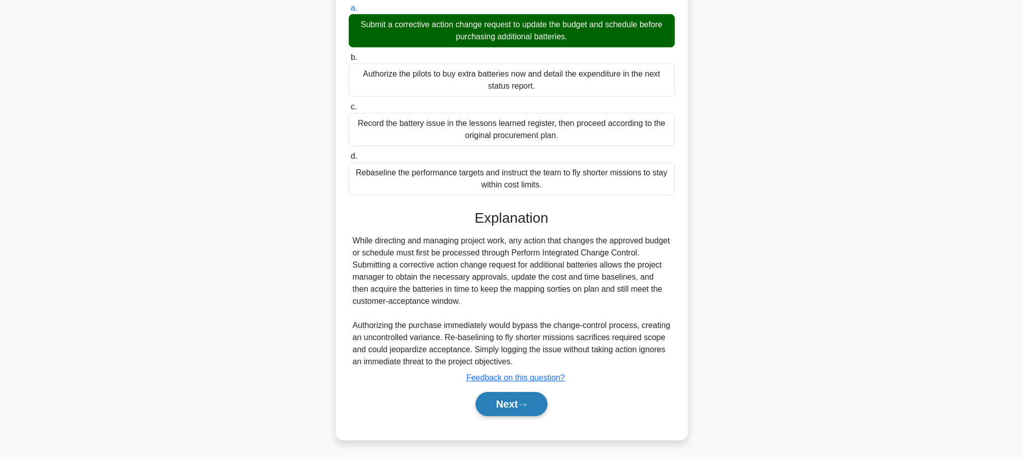
click at [511, 401] on button "Next" at bounding box center [512, 404] width 72 height 24
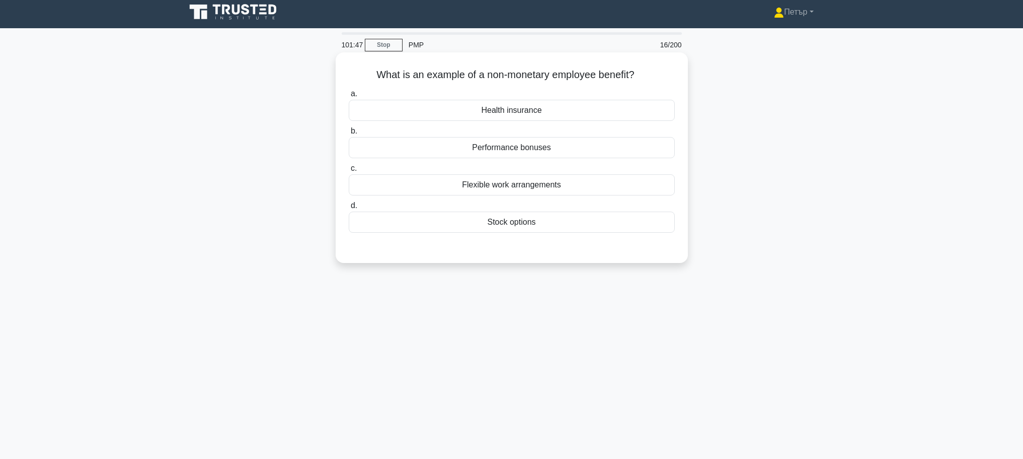
scroll to position [0, 0]
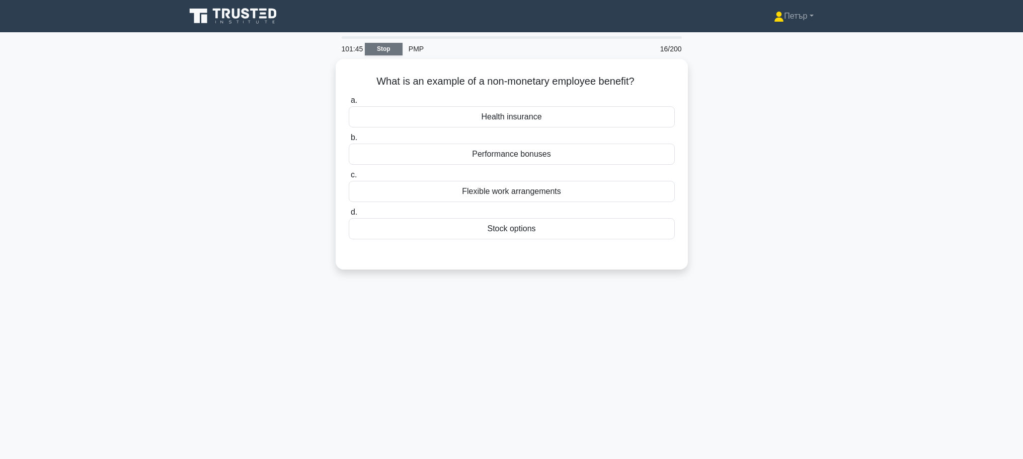
click at [374, 49] on link "Stop" at bounding box center [384, 49] width 38 height 13
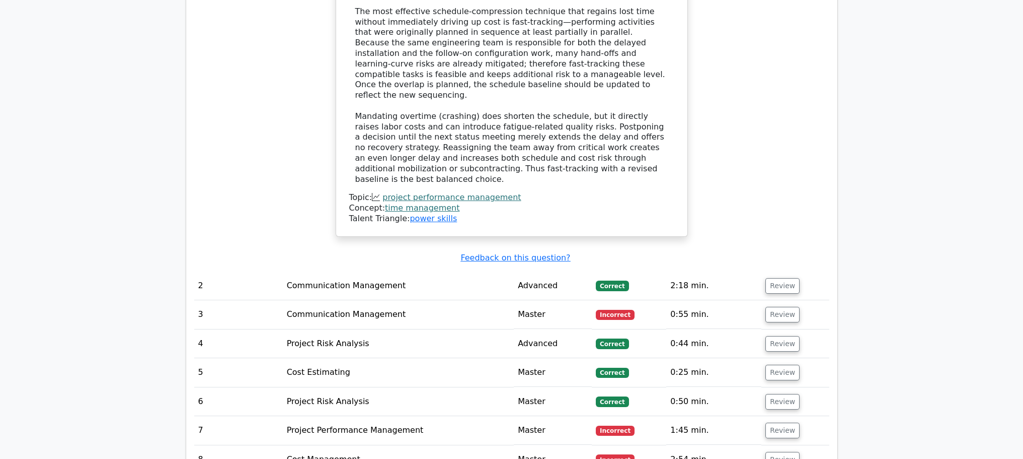
scroll to position [1208, 0]
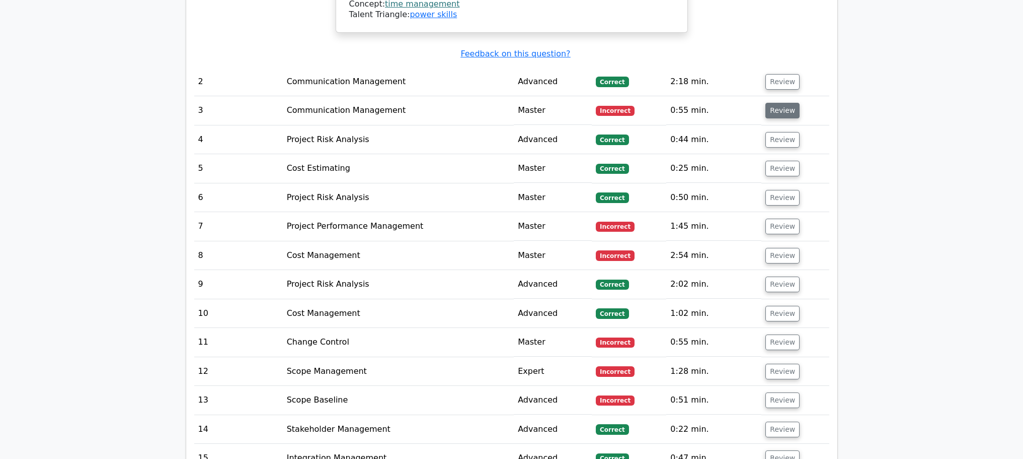
click at [789, 103] on button "Review" at bounding box center [783, 111] width 34 height 16
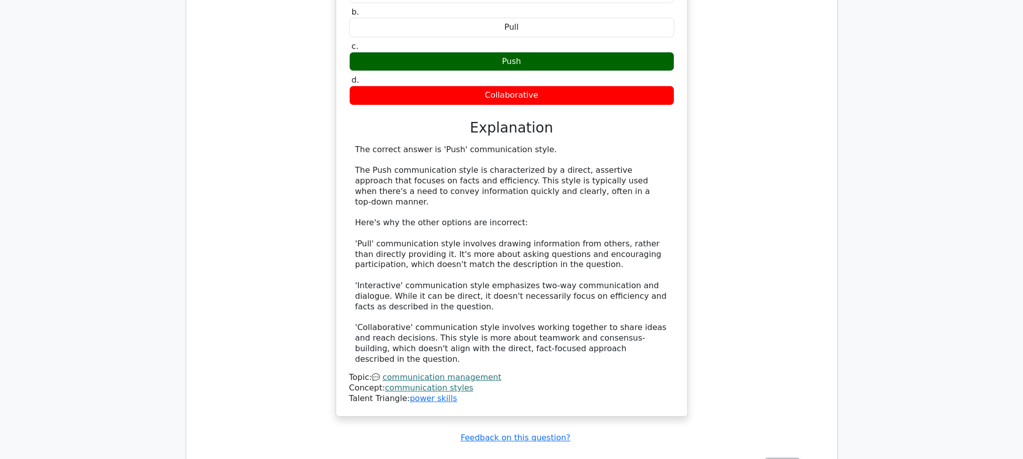
scroll to position [1611, 0]
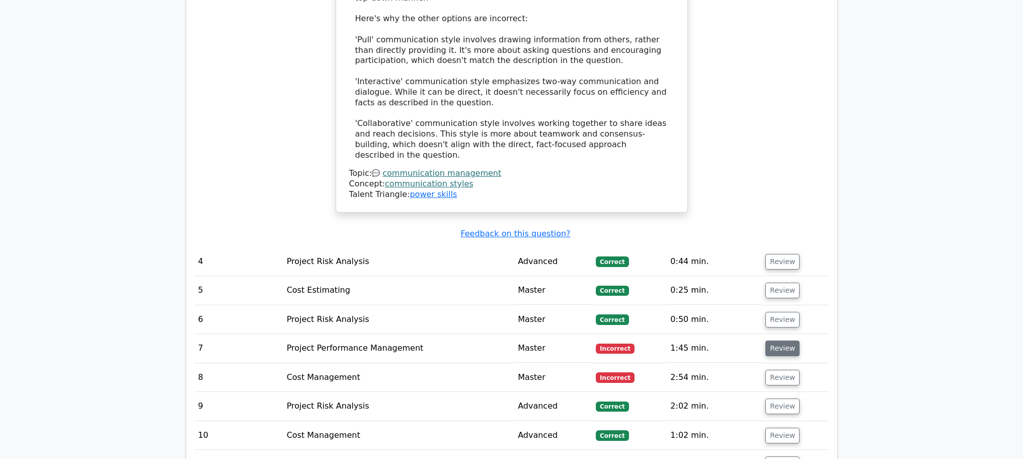
click at [791, 340] on button "Review" at bounding box center [783, 348] width 34 height 16
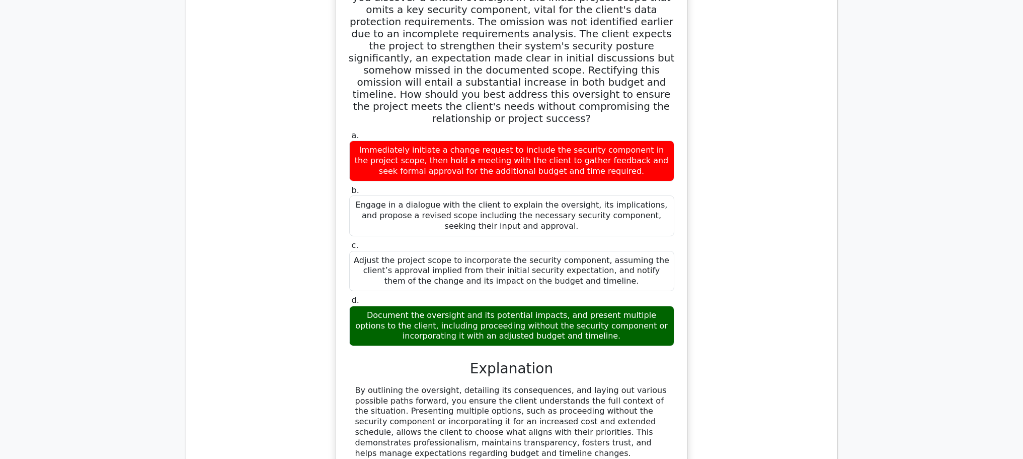
scroll to position [2215, 0]
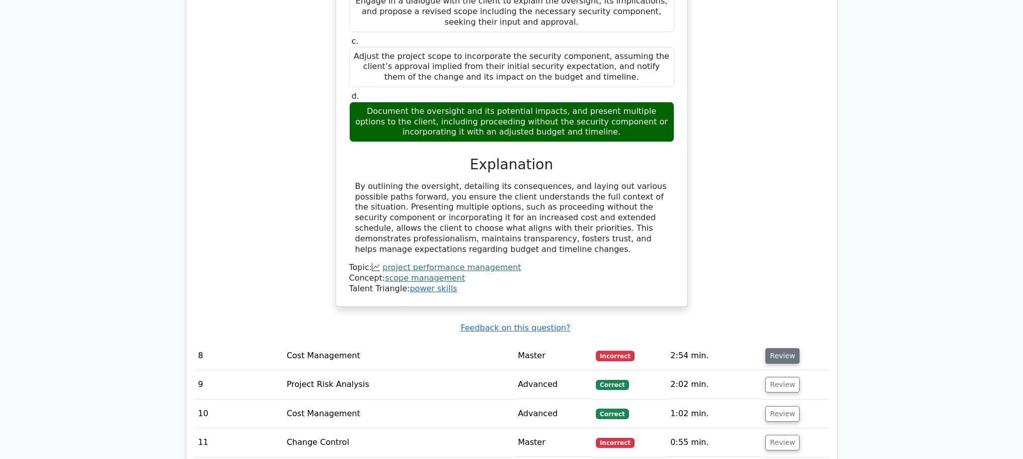
click at [777, 348] on button "Review" at bounding box center [783, 356] width 34 height 16
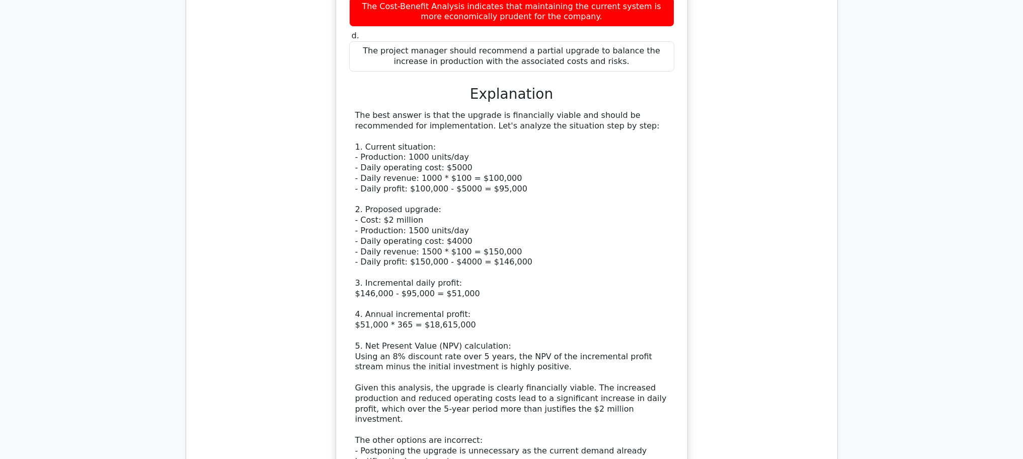
scroll to position [3020, 0]
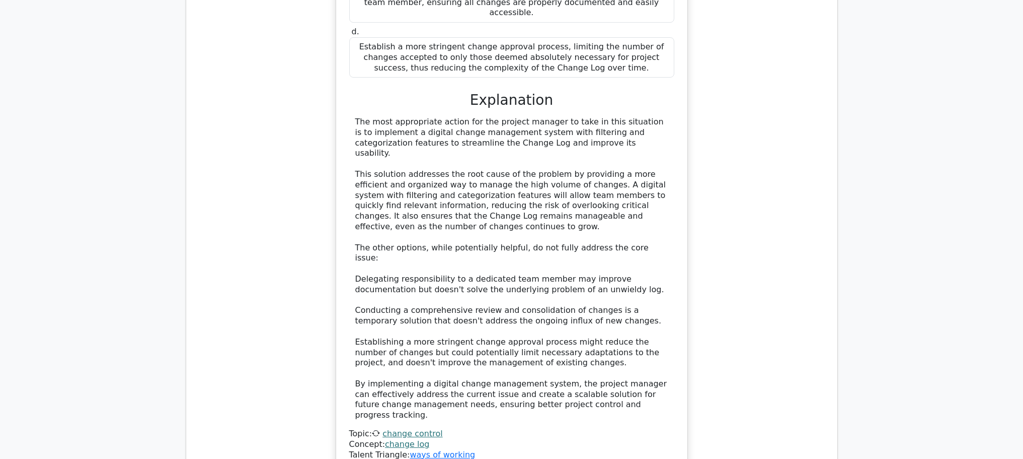
scroll to position [4020, 0]
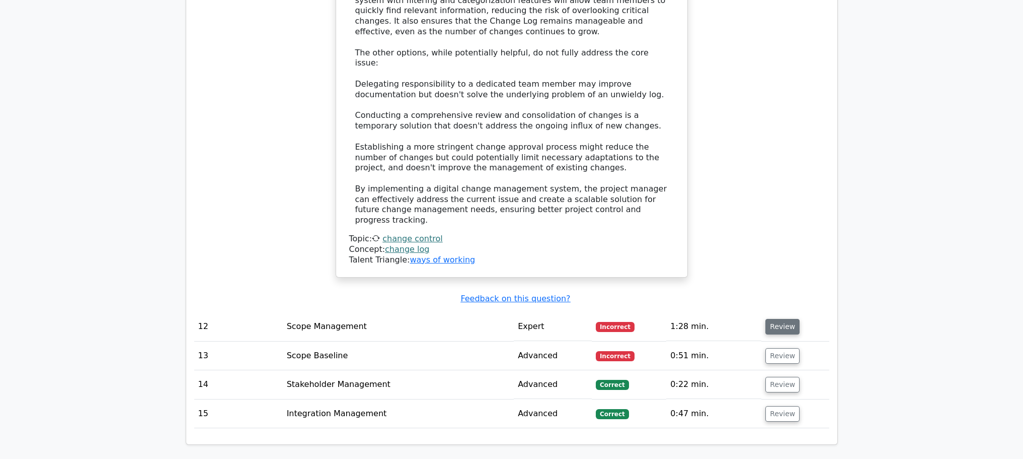
click at [773, 319] on button "Review" at bounding box center [783, 327] width 34 height 16
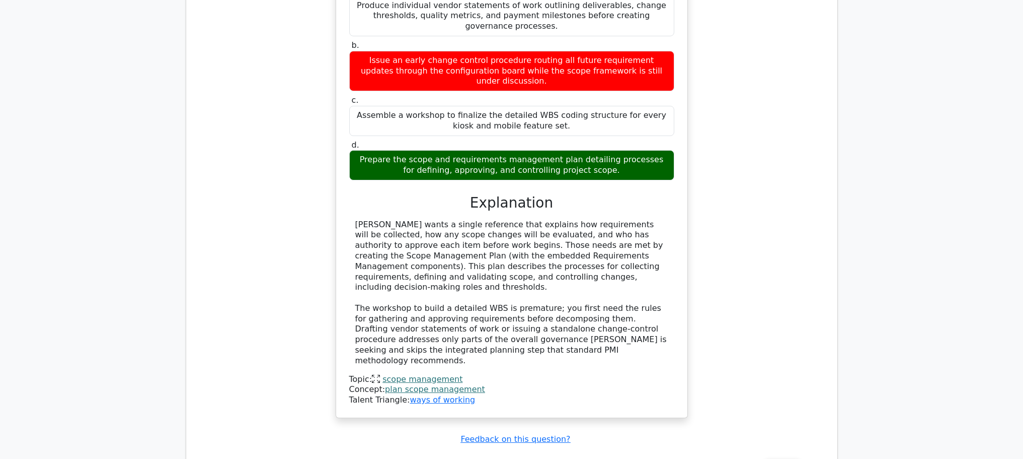
scroll to position [4553, 0]
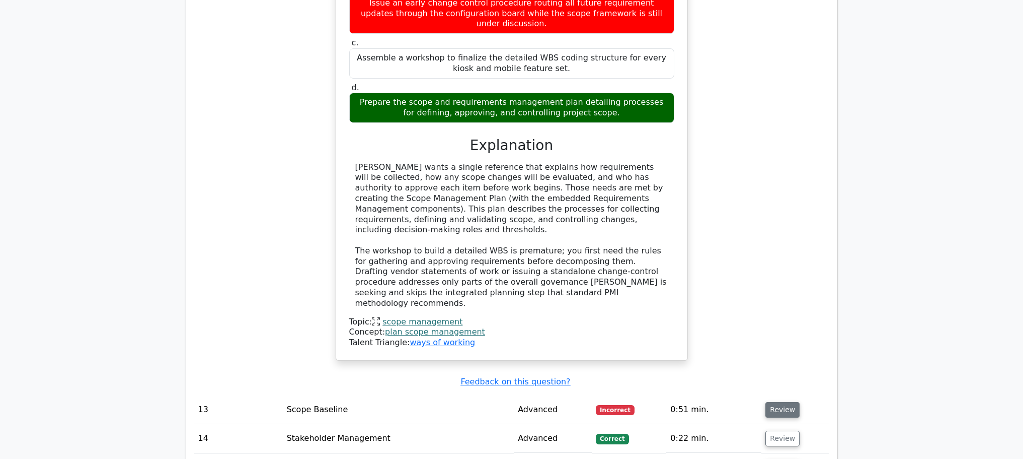
click at [785, 402] on button "Review" at bounding box center [783, 410] width 34 height 16
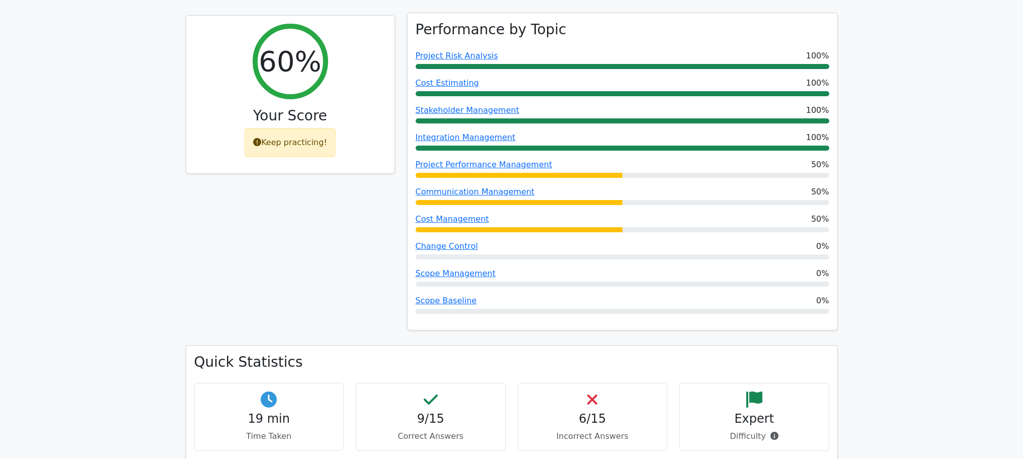
scroll to position [0, 0]
